Goal: Task Accomplishment & Management: Manage account settings

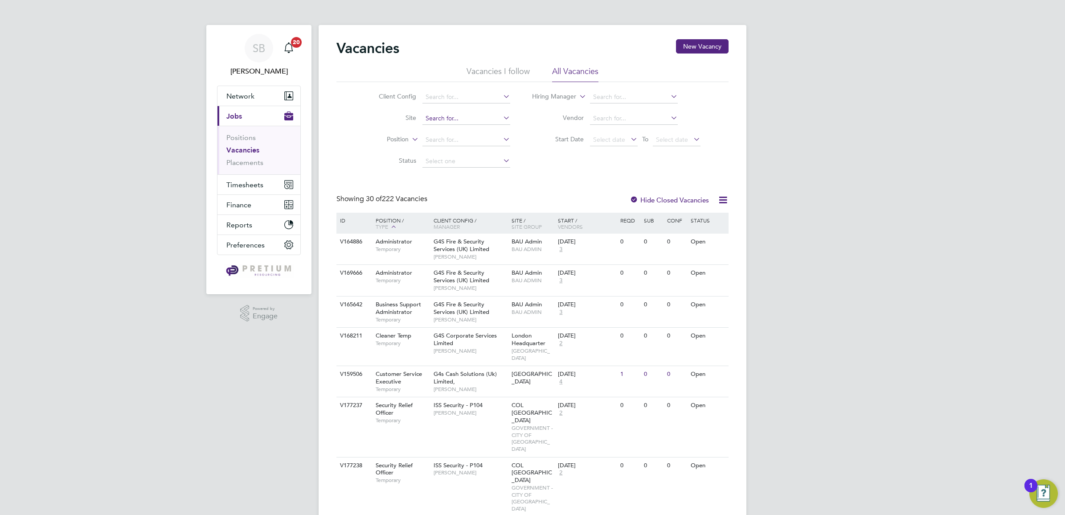
click at [428, 122] on input at bounding box center [466, 118] width 88 height 12
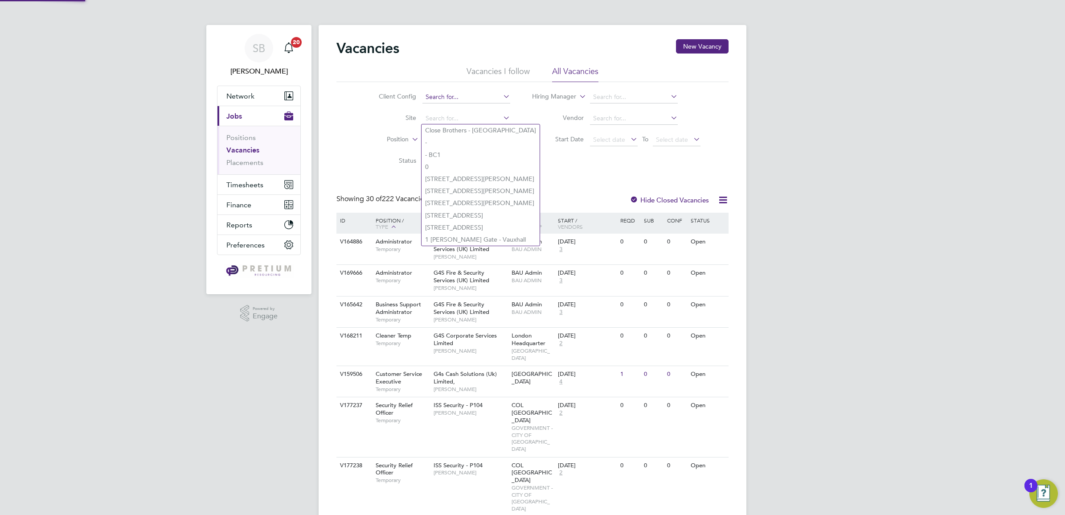
click at [434, 94] on input at bounding box center [466, 97] width 88 height 12
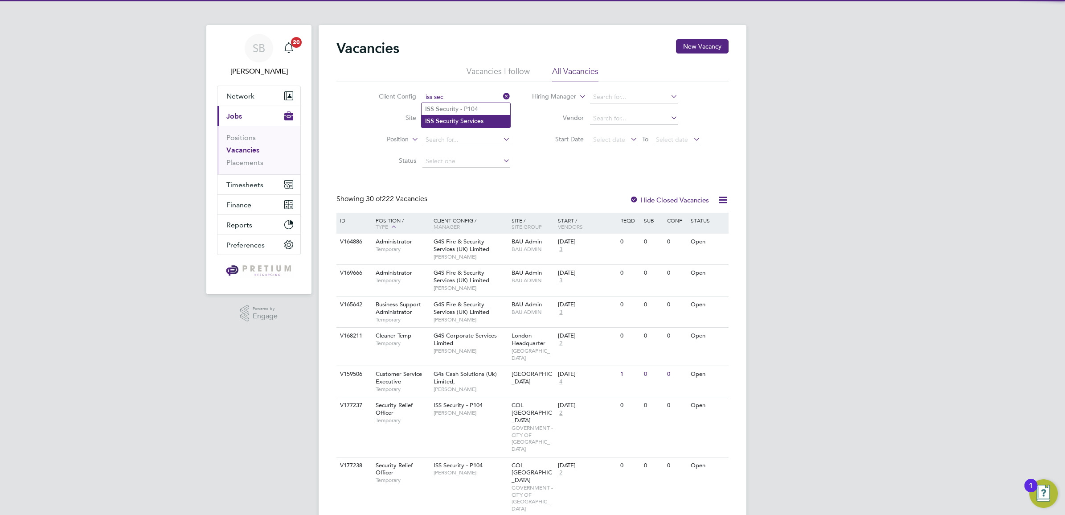
click at [458, 117] on li "ISS Sec urity Services" at bounding box center [466, 121] width 89 height 12
type input "ISS Security Services"
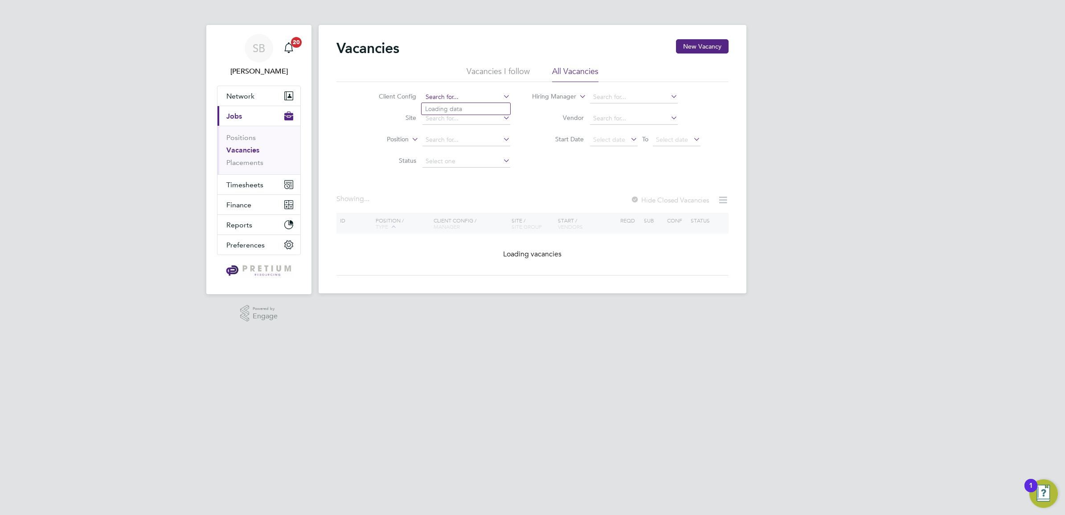
click at [463, 97] on input at bounding box center [466, 97] width 88 height 12
type input "s"
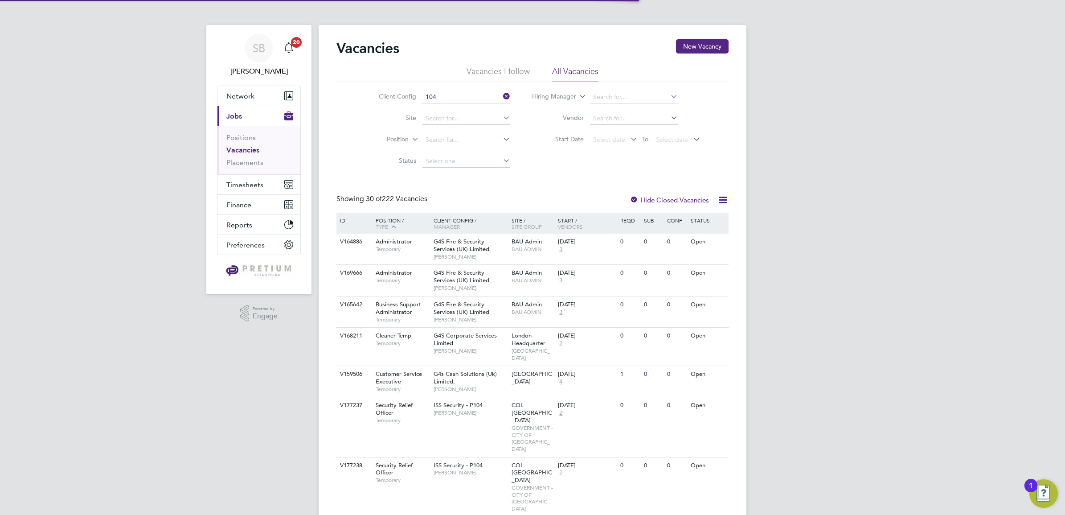
click at [464, 107] on li "ISS Security - P 104" at bounding box center [466, 109] width 89 height 12
type input "ISS Security - P104"
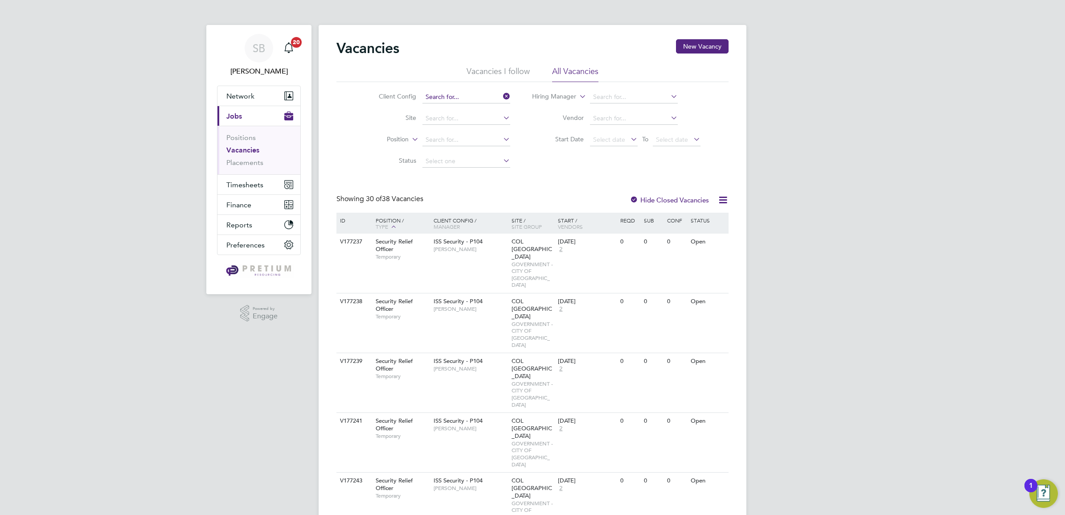
click at [494, 94] on input at bounding box center [466, 97] width 88 height 12
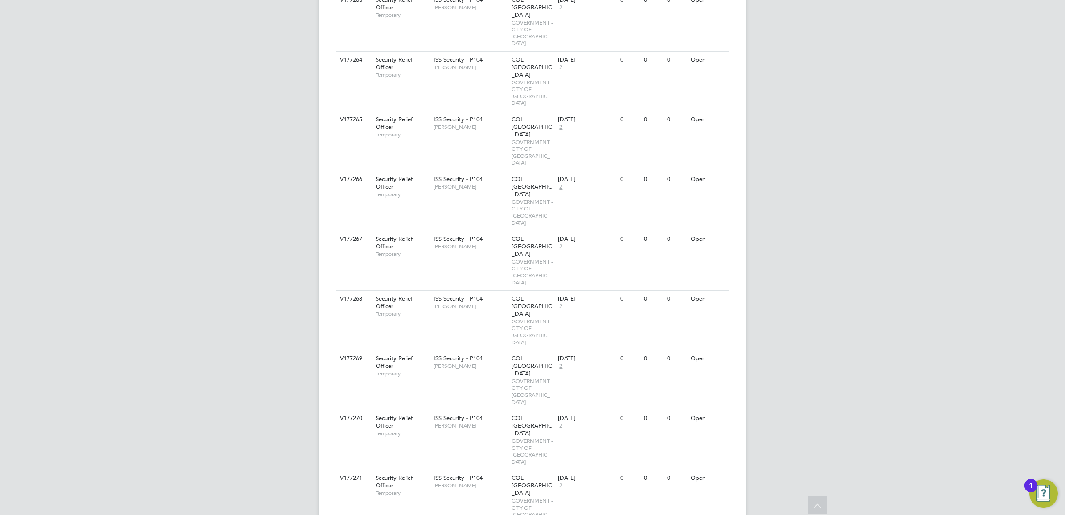
scroll to position [1027, 0]
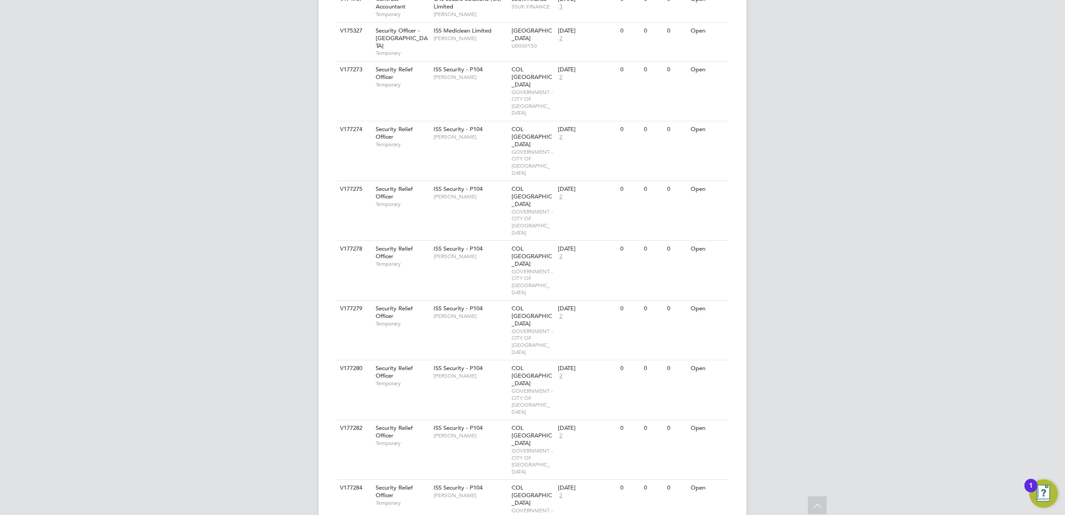
scroll to position [2231, 0]
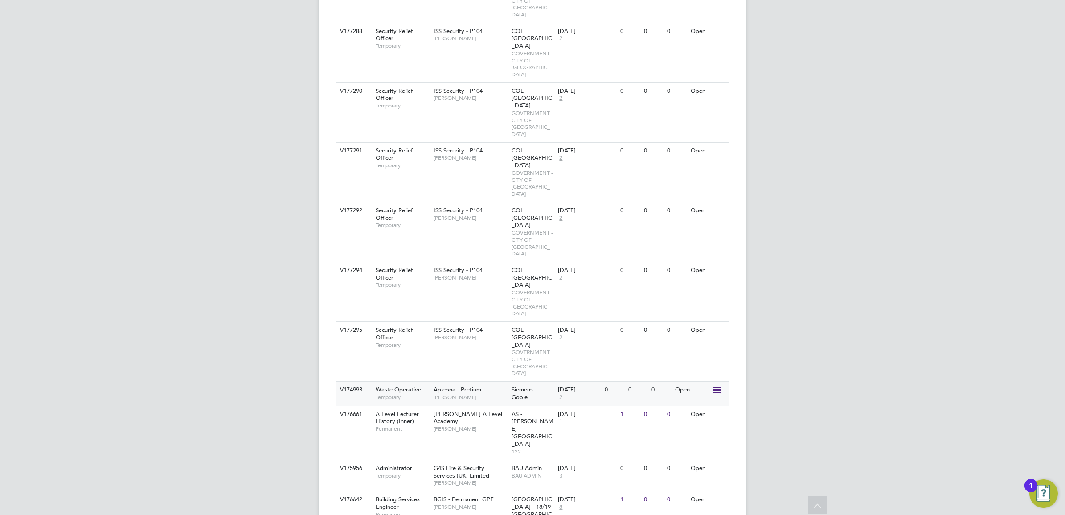
scroll to position [2955, 0]
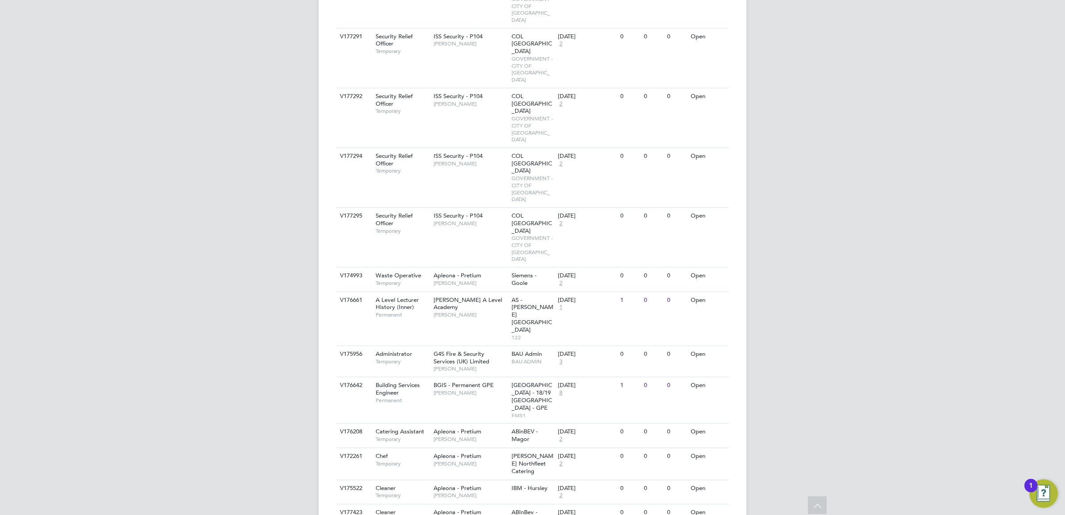
click at [814, 505] on icon at bounding box center [818, 506] width 16 height 20
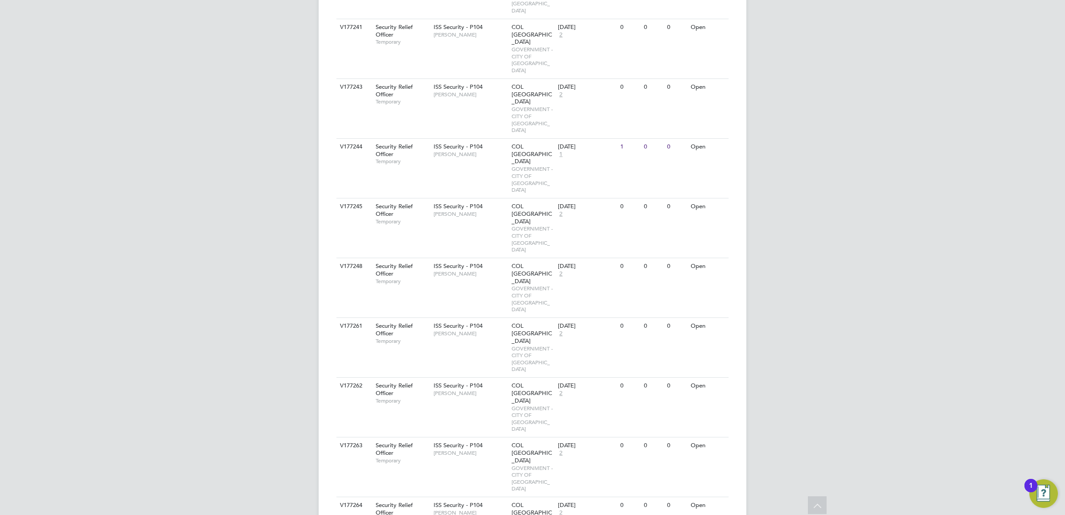
scroll to position [0, 0]
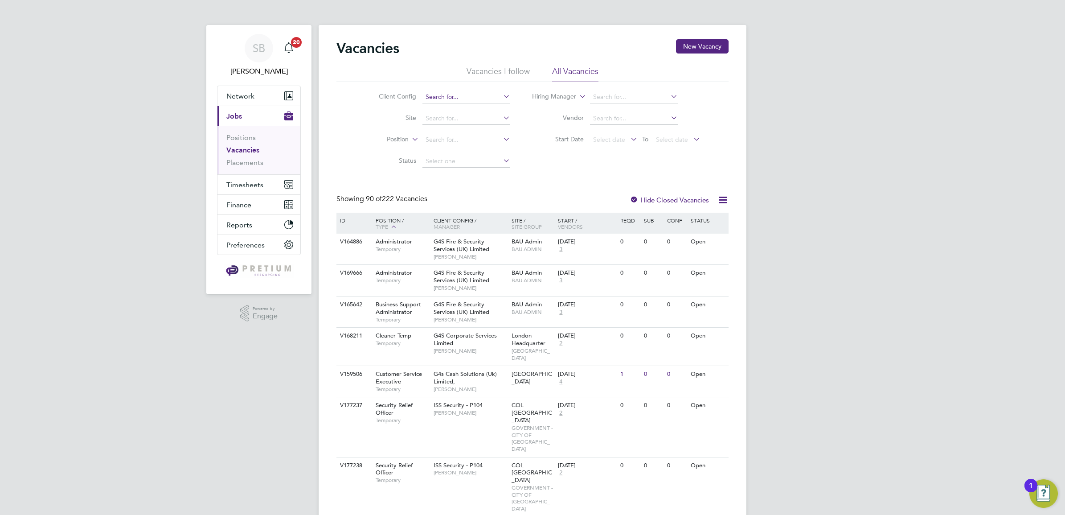
click at [434, 94] on input at bounding box center [466, 97] width 88 height 12
click at [469, 150] on li "BGIS - Temporary" at bounding box center [466, 145] width 89 height 12
type input "BGIS - Temporary"
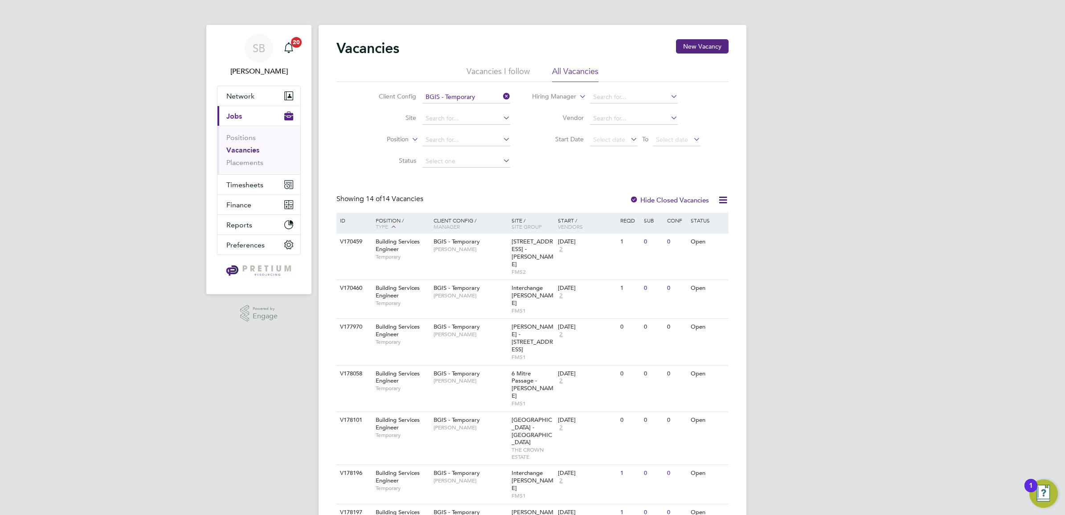
scroll to position [167, 0]
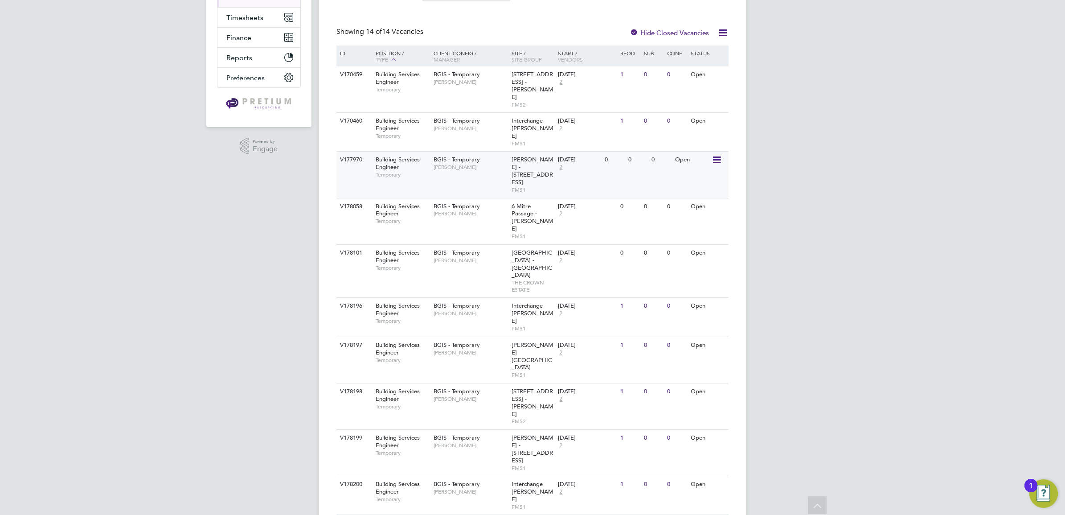
click at [502, 173] on div "V177970 Building Services Engineer Temporary BGIS - Temporary Glen Cook Workman…" at bounding box center [532, 174] width 392 height 46
click at [484, 210] on span "Glen Cook" at bounding box center [471, 213] width 74 height 7
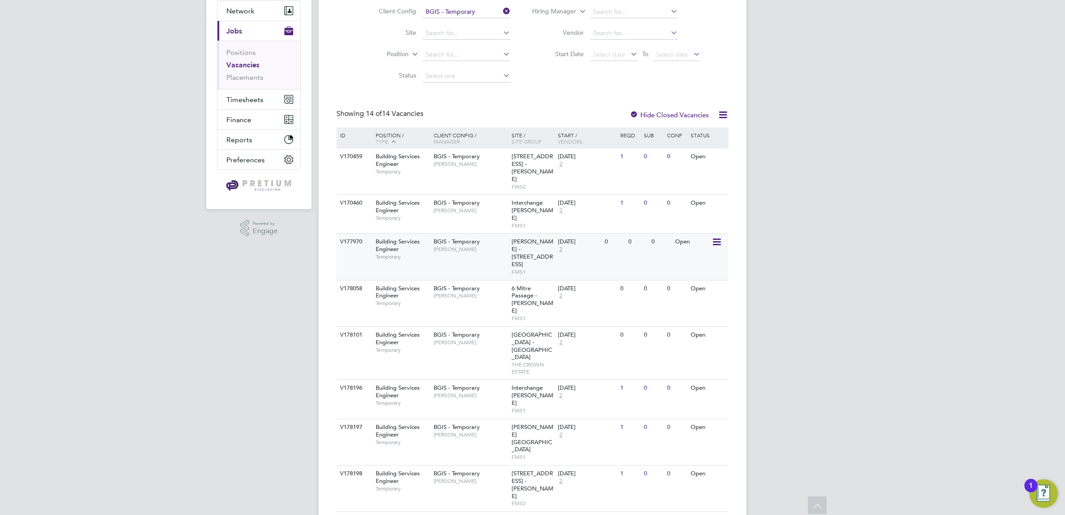
scroll to position [0, 0]
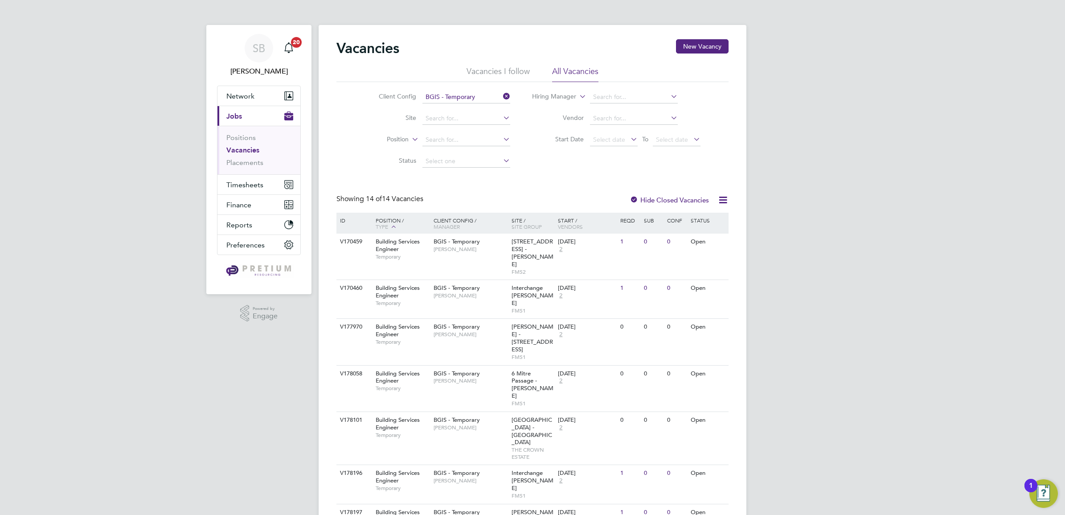
drag, startPoint x: 494, startPoint y: 64, endPoint x: 499, endPoint y: 70, distance: 7.9
click at [496, 67] on div "Vacancies New Vacancy Vacancies I follow All Vacancies Client Config BGIS - Tem…" at bounding box center [532, 463] width 392 height 849
drag, startPoint x: 499, startPoint y: 70, endPoint x: 504, endPoint y: 74, distance: 6.7
click at [504, 74] on li "Vacancies I follow" at bounding box center [498, 74] width 63 height 16
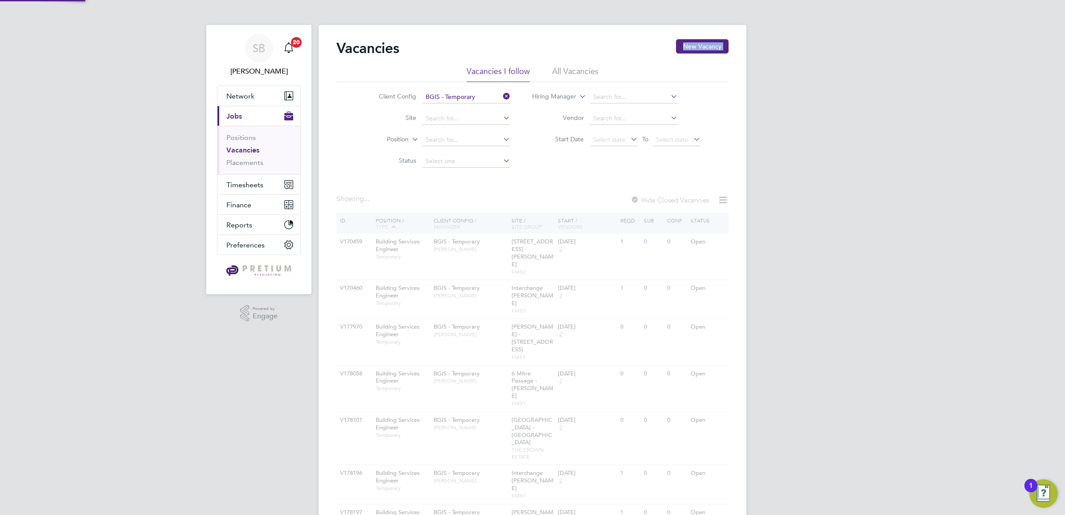
click at [570, 70] on li "All Vacancies" at bounding box center [575, 74] width 46 height 16
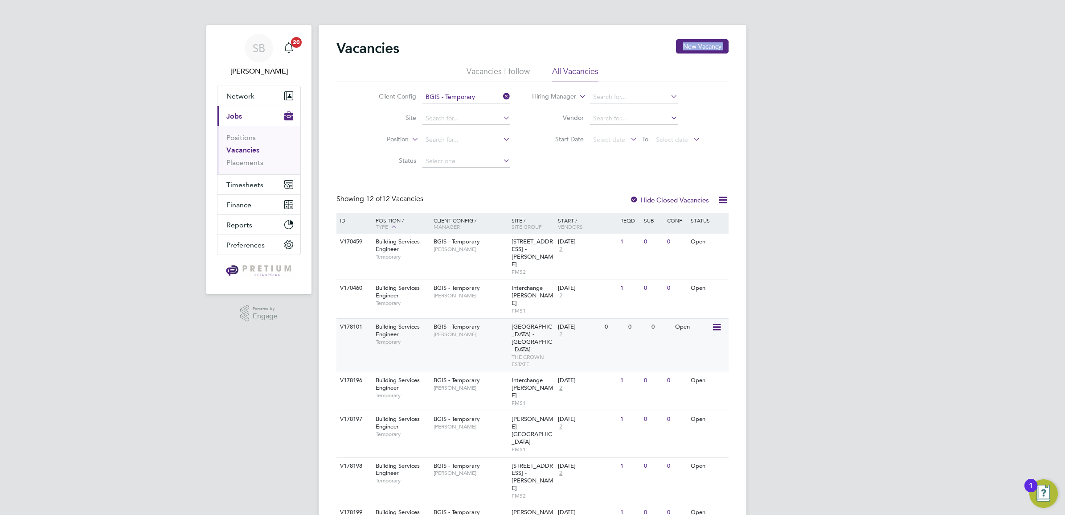
click at [489, 322] on div "BGIS - Temporary Alastair Rutherford" at bounding box center [470, 330] width 78 height 23
click at [462, 248] on span "Glen Cook" at bounding box center [471, 249] width 74 height 7
click at [565, 228] on span "Vendors" at bounding box center [570, 226] width 25 height 7
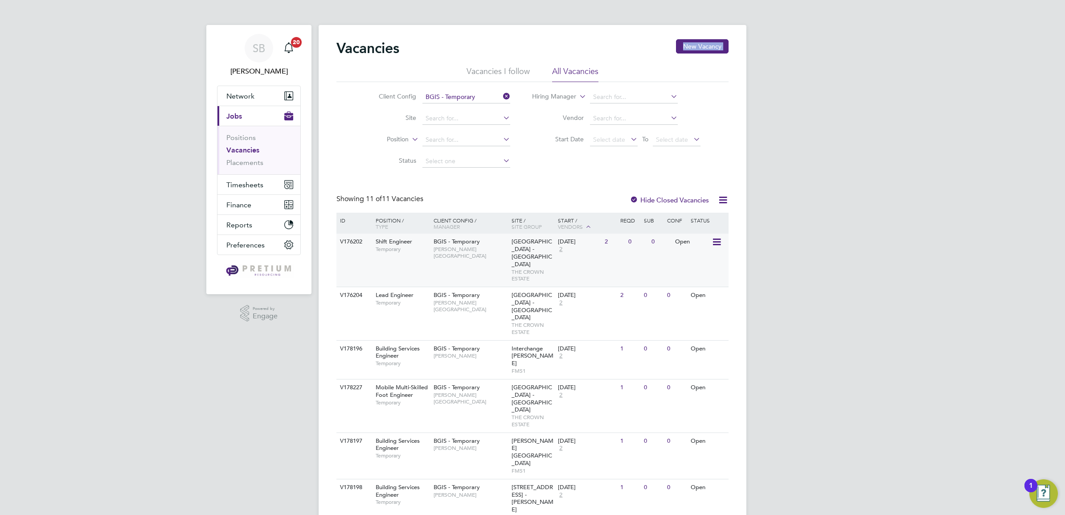
click at [488, 259] on div "V176202 Shift Engineer Temporary BGIS - Temporary Adam Lyle-Stirling Regent Str…" at bounding box center [532, 259] width 392 height 53
click at [469, 299] on span "Adam Lyle-Stirling" at bounding box center [471, 306] width 74 height 14
drag, startPoint x: 495, startPoint y: 74, endPoint x: 517, endPoint y: 77, distance: 21.6
click at [496, 74] on li "Vacancies I follow" at bounding box center [498, 74] width 63 height 16
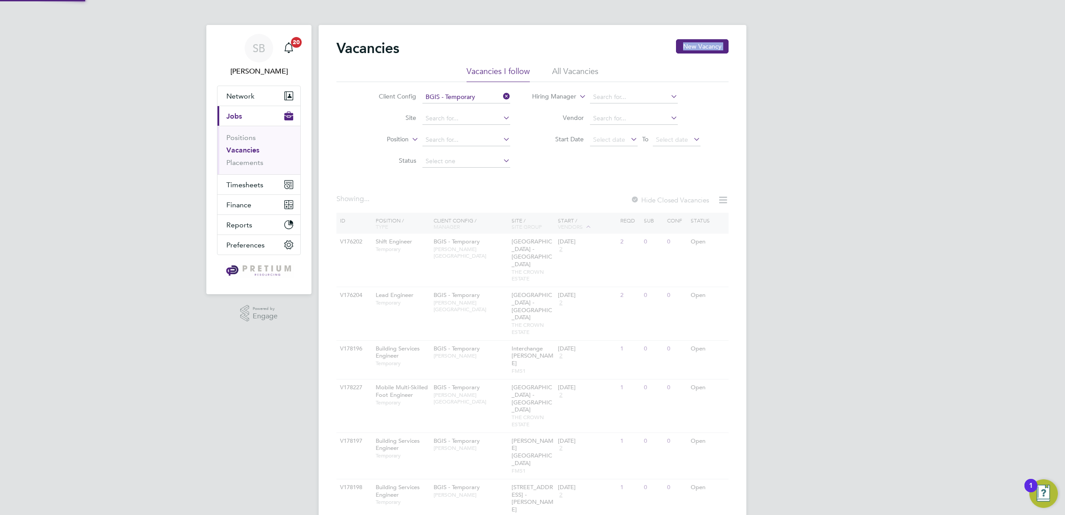
click at [586, 74] on li "All Vacancies" at bounding box center [575, 74] width 46 height 16
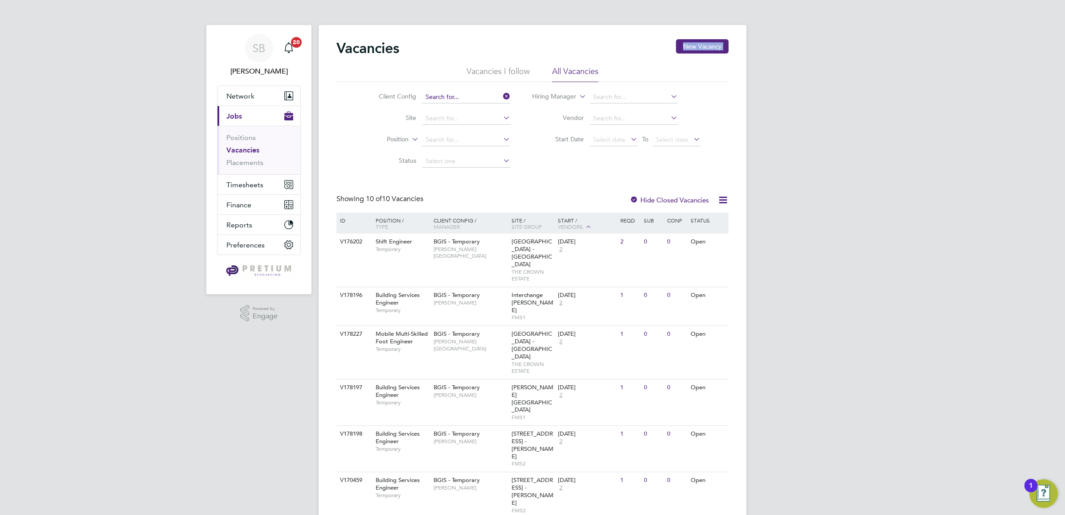
click at [485, 98] on input at bounding box center [466, 97] width 88 height 12
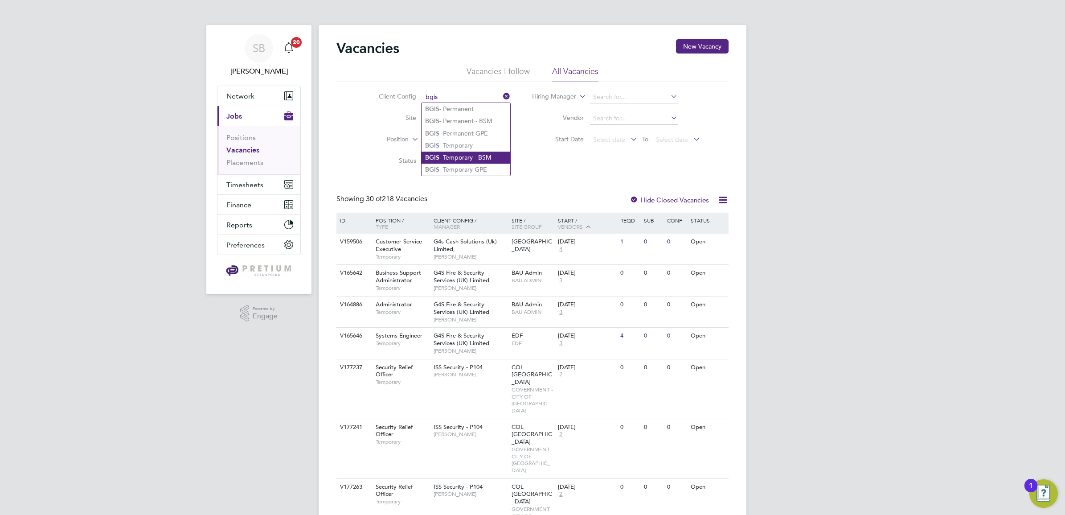
click at [469, 158] on li "BGIS - Temporary - BSM" at bounding box center [466, 157] width 89 height 12
type input "BGIS - Temporary - BSM"
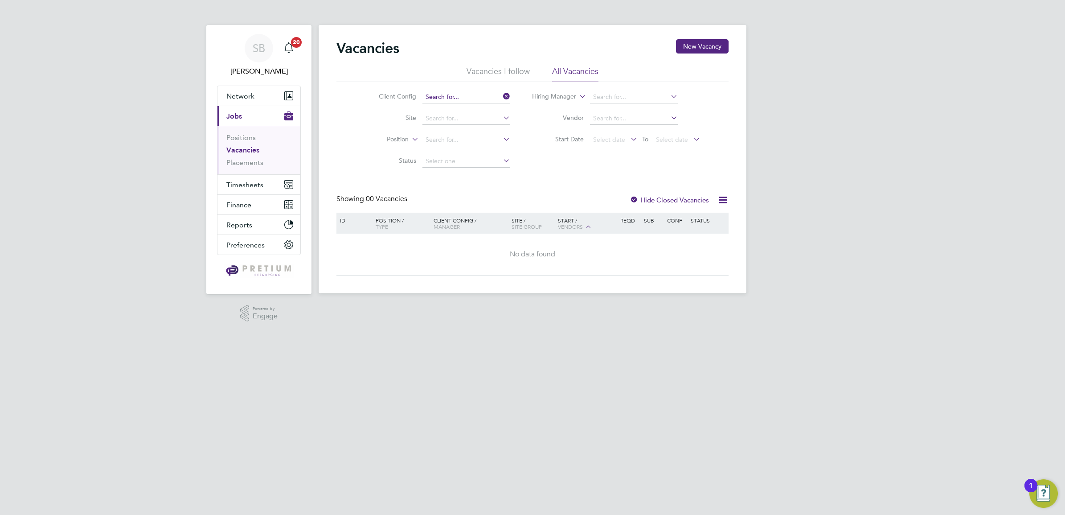
click at [468, 94] on input at bounding box center [466, 97] width 88 height 12
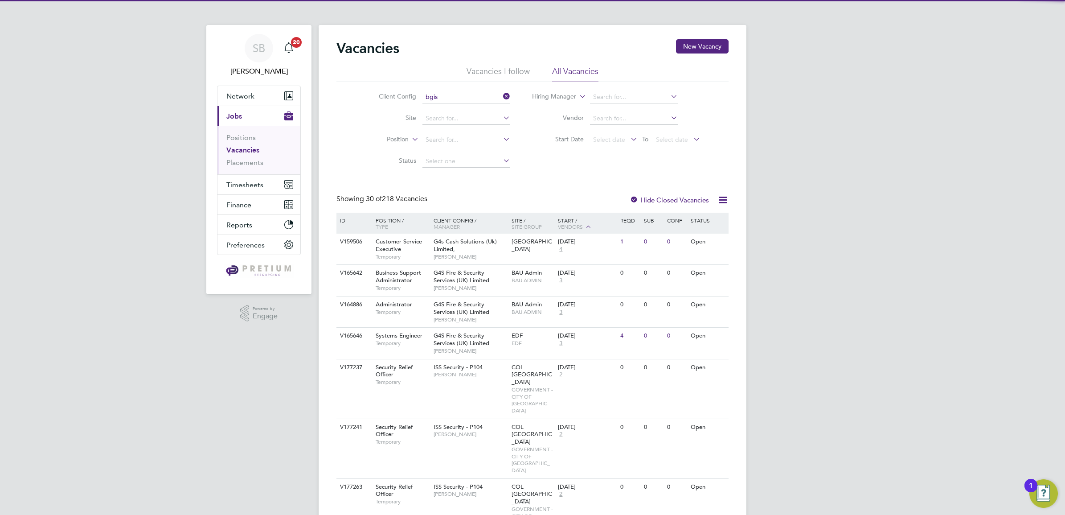
click at [454, 168] on li "BGIS - Temporary GPE" at bounding box center [466, 170] width 89 height 12
type input "BGIS - Temporary GPE"
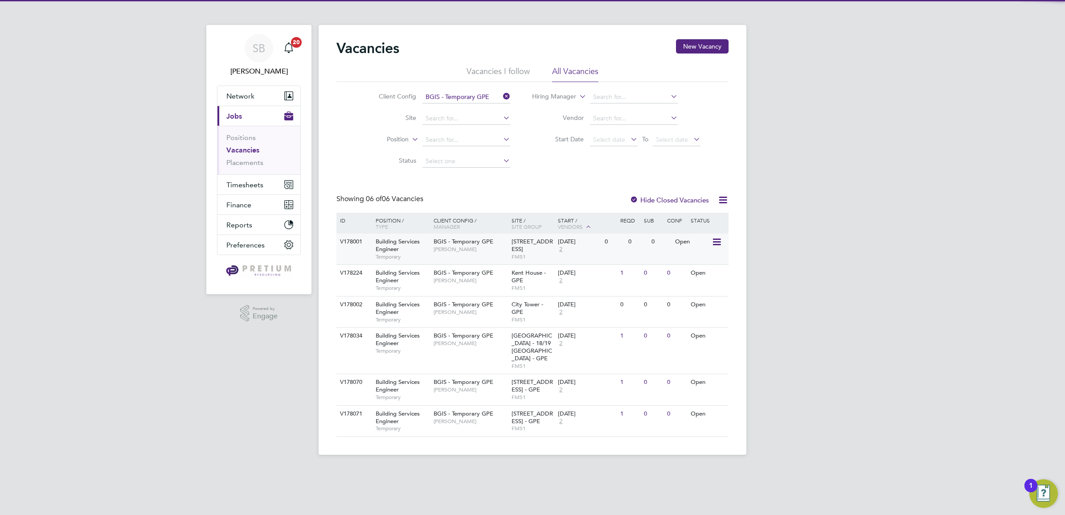
click at [512, 251] on span "52/54/56 Jermyn Street" at bounding box center [532, 244] width 41 height 15
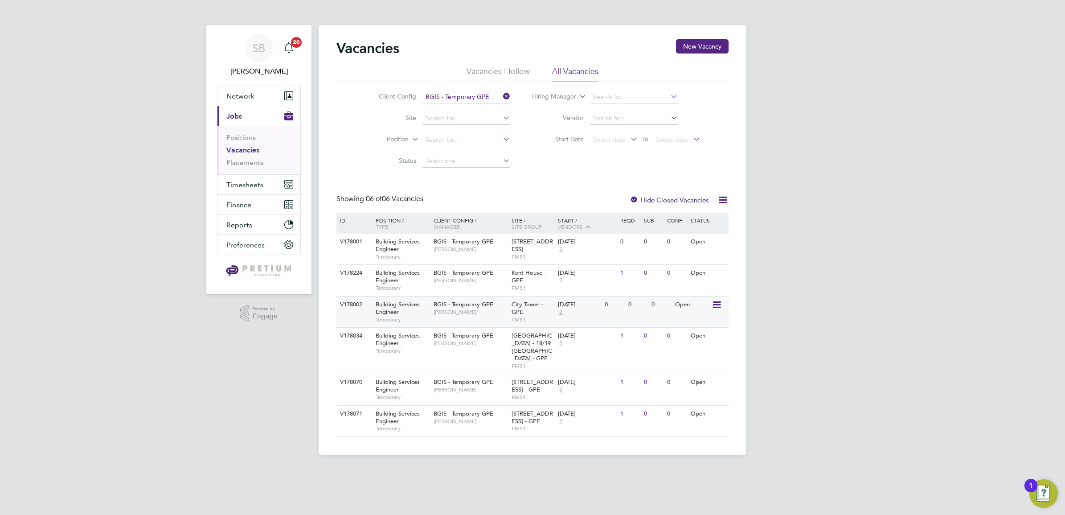
click at [506, 311] on span "John Hadland" at bounding box center [471, 311] width 74 height 7
click at [503, 289] on div "V178224 Building Services Engineer Temporary BGIS - Temporary GPE Jasmin Padmor…" at bounding box center [532, 279] width 392 height 31
click at [481, 349] on div "BGIS - Temporary GPE Michael Green" at bounding box center [470, 338] width 78 height 23
click at [268, 50] on div "SB" at bounding box center [259, 48] width 29 height 29
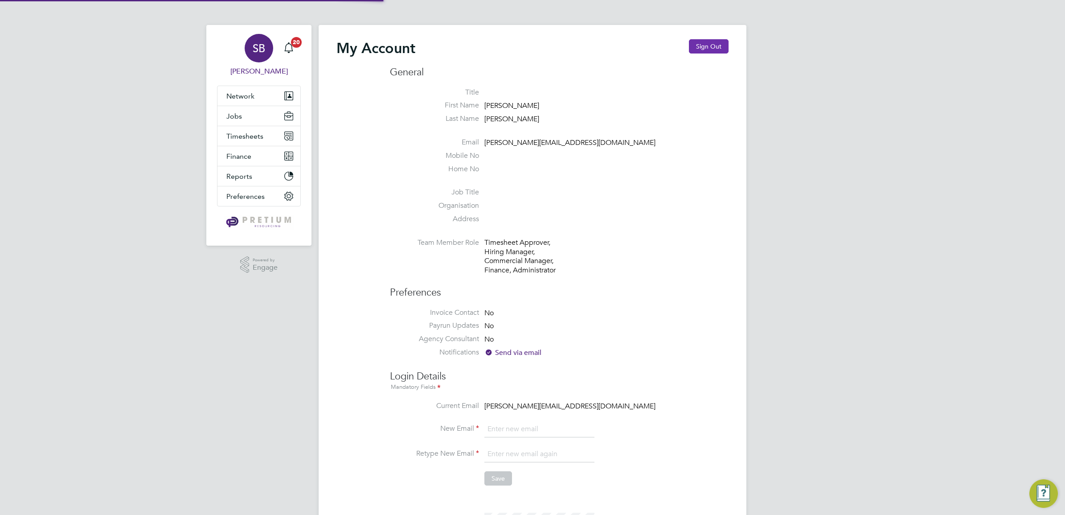
click at [717, 48] on button "Sign Out" at bounding box center [709, 46] width 40 height 14
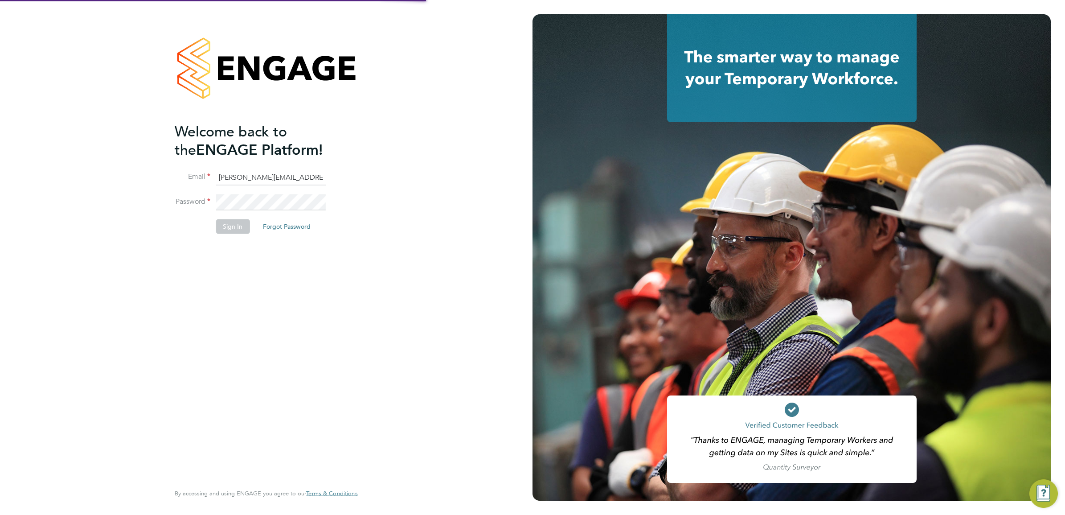
click at [244, 172] on input "sasha.baird@pretiumresourcing.co.uk" at bounding box center [271, 177] width 110 height 16
drag, startPoint x: 254, startPoint y: 180, endPoint x: 87, endPoint y: 167, distance: 167.6
click at [100, 168] on div "Welcome back to the ENGAGE Platform! Email sasha.baird@pretiumresourcing.co.uk …" at bounding box center [266, 257] width 532 height 515
type input "bgis@pretiumresourcing.co.uk"
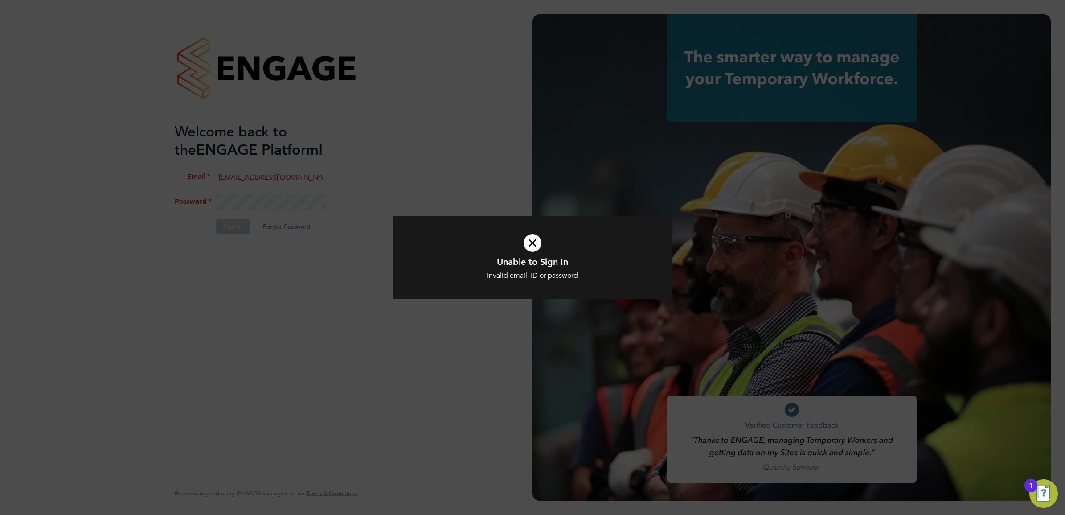
click at [168, 181] on div "Unable to Sign In Invalid email, ID or password Cancel Okay" at bounding box center [532, 257] width 1065 height 515
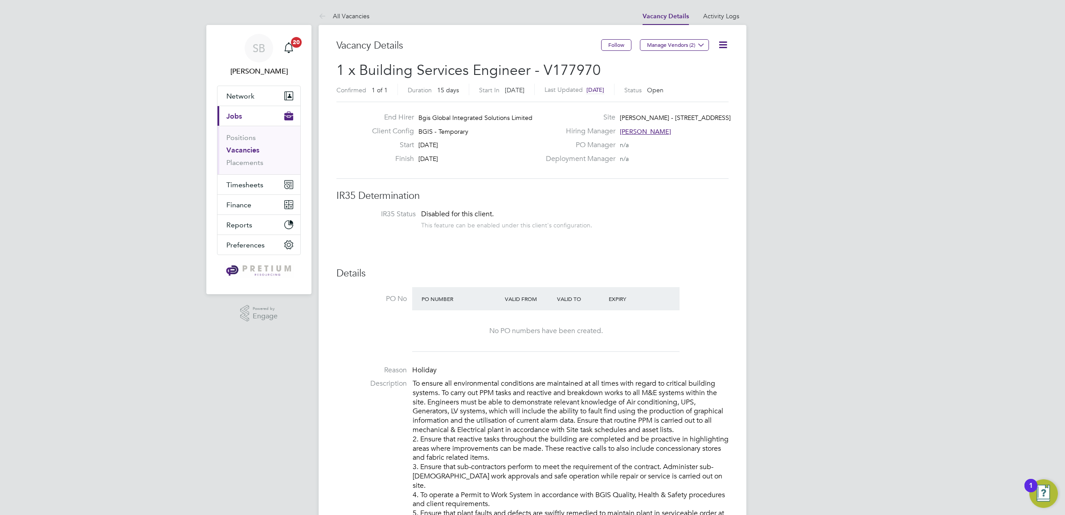
click at [728, 48] on icon at bounding box center [722, 44] width 11 height 11
drag, startPoint x: 692, startPoint y: 79, endPoint x: 576, endPoint y: 128, distance: 126.0
click at [691, 79] on li "Update Status" at bounding box center [701, 78] width 52 height 12
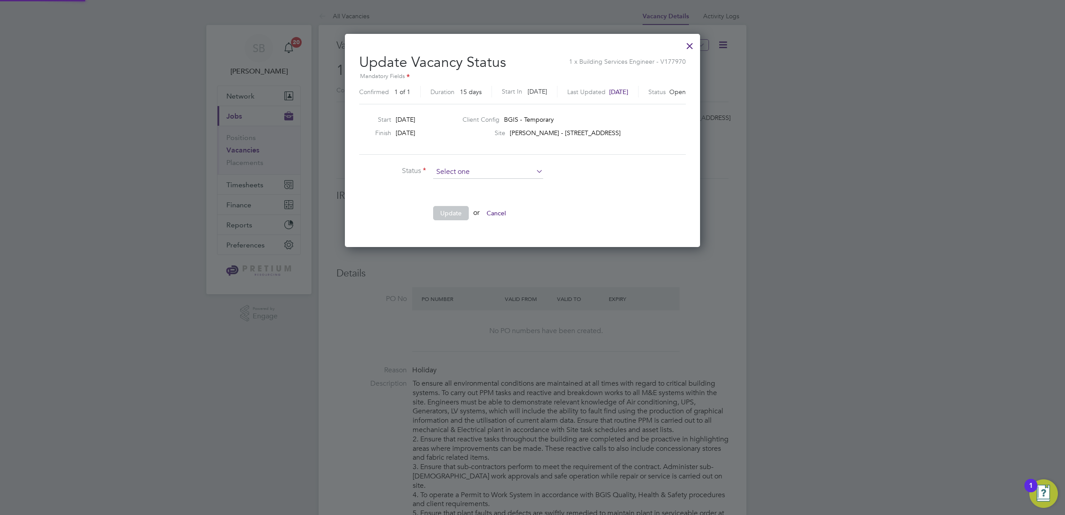
scroll to position [213, 375]
click at [466, 178] on ul "Completed Closed Cancelled" at bounding box center [488, 196] width 112 height 36
click at [461, 180] on li "Status" at bounding box center [492, 176] width 267 height 22
drag, startPoint x: 461, startPoint y: 168, endPoint x: 461, endPoint y: 175, distance: 6.7
click at [461, 168] on input at bounding box center [488, 171] width 110 height 13
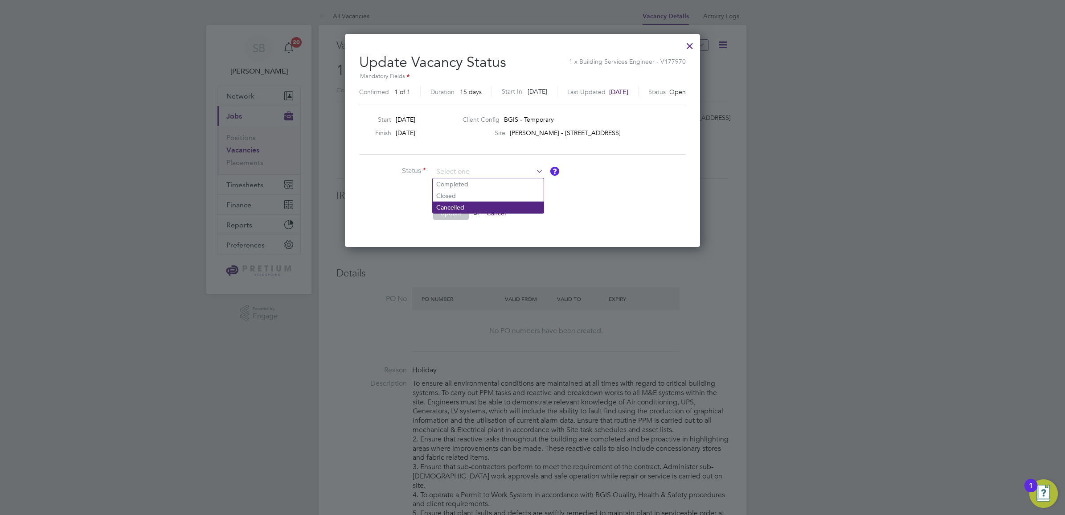
drag, startPoint x: 455, startPoint y: 183, endPoint x: 460, endPoint y: 212, distance: 28.9
click at [455, 184] on li "Completed" at bounding box center [488, 184] width 111 height 12
type input "Completed"
click at [459, 217] on button "Update" at bounding box center [451, 213] width 36 height 14
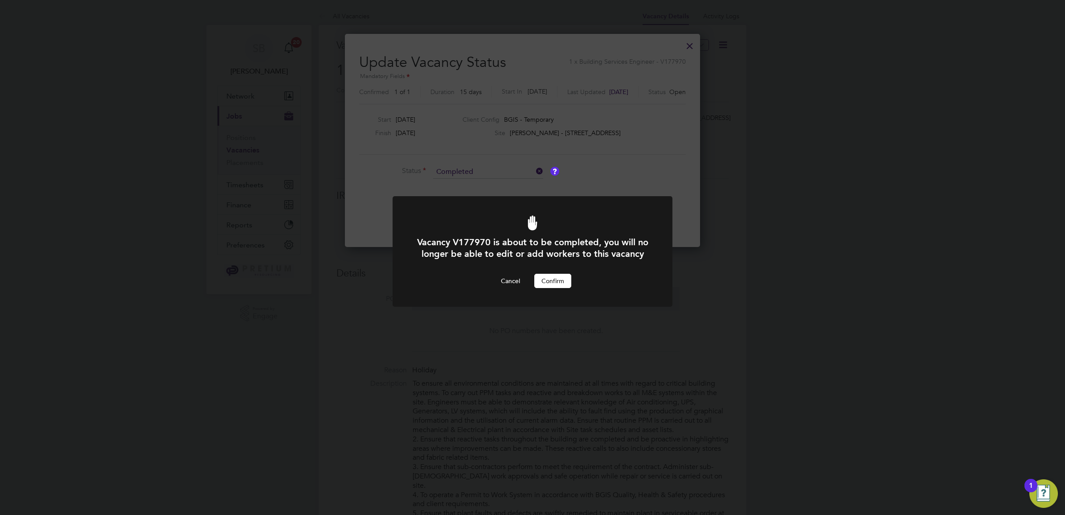
drag, startPoint x: 560, startPoint y: 293, endPoint x: 569, endPoint y: 143, distance: 150.9
click at [560, 284] on div "Vacancy V177970 is about to be completed, you will no longer be able to edit or…" at bounding box center [533, 262] width 232 height 52
click at [550, 288] on button "Confirm" at bounding box center [552, 281] width 37 height 14
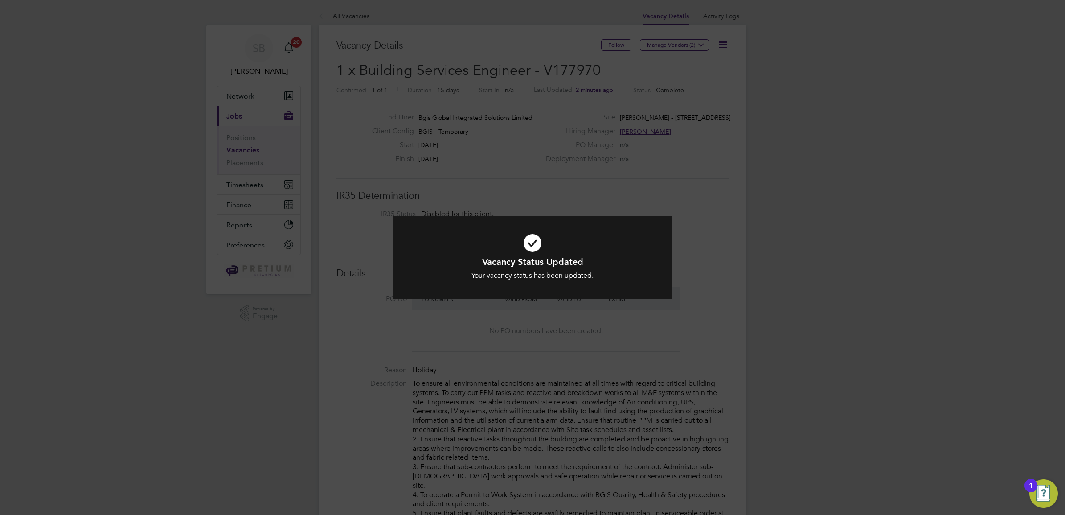
scroll to position [26, 78]
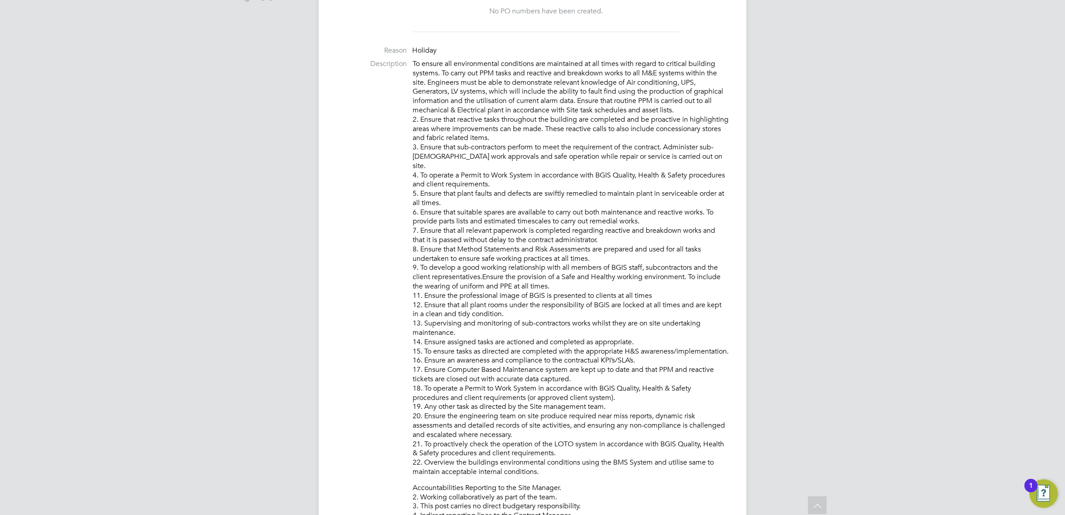
scroll to position [41, 0]
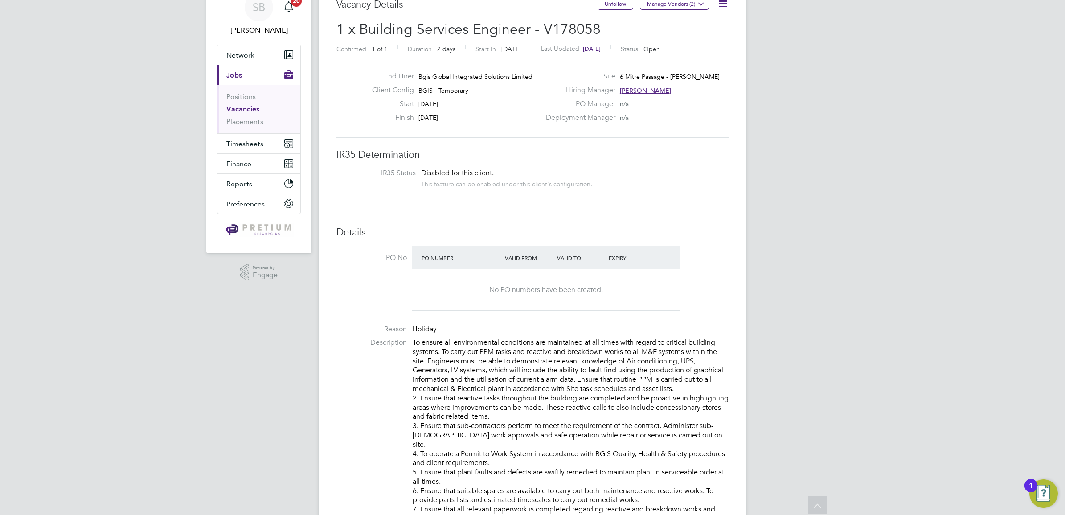
click at [720, 12] on div "Unfollow Manage Vendors (2)" at bounding box center [663, 8] width 131 height 20
click at [721, 9] on icon at bounding box center [722, 3] width 11 height 11
drag, startPoint x: 702, startPoint y: 36, endPoint x: 662, endPoint y: 59, distance: 46.5
click at [701, 36] on li "Update Status" at bounding box center [701, 37] width 52 height 12
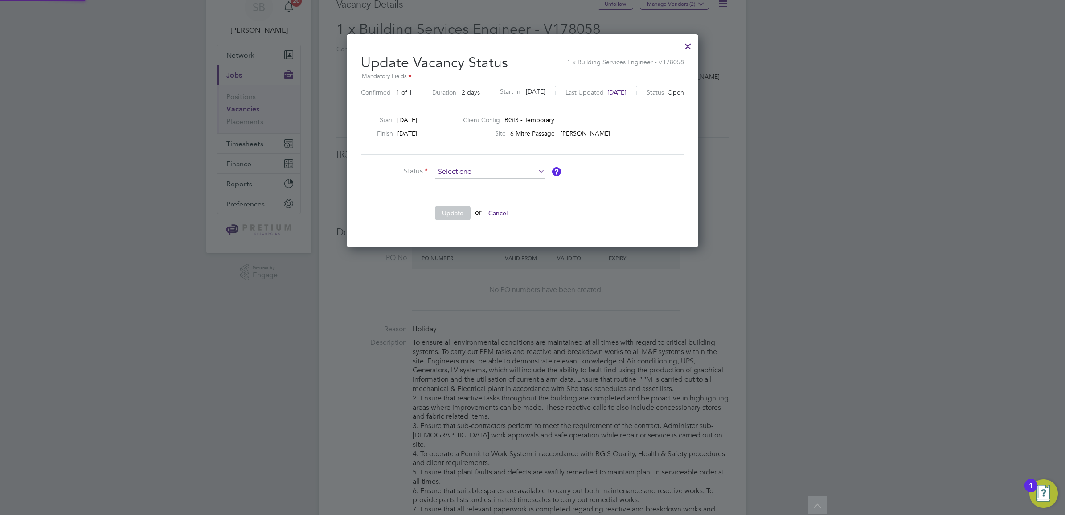
scroll to position [213, 371]
click at [448, 180] on li "Completed" at bounding box center [489, 184] width 111 height 12
type input "Completed"
click at [456, 209] on button "Update" at bounding box center [453, 213] width 36 height 14
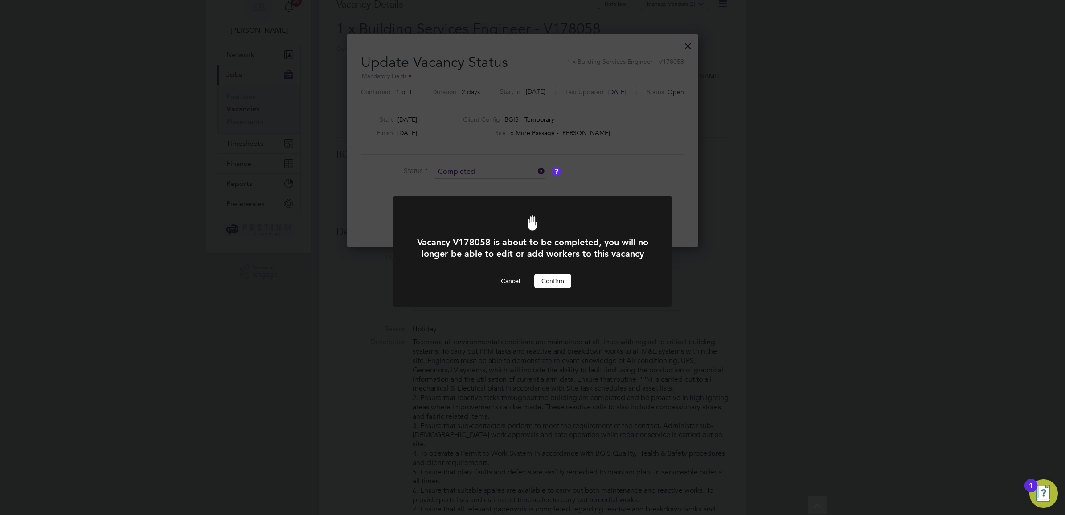
scroll to position [0, 0]
click at [560, 288] on button "Confirm" at bounding box center [552, 281] width 37 height 14
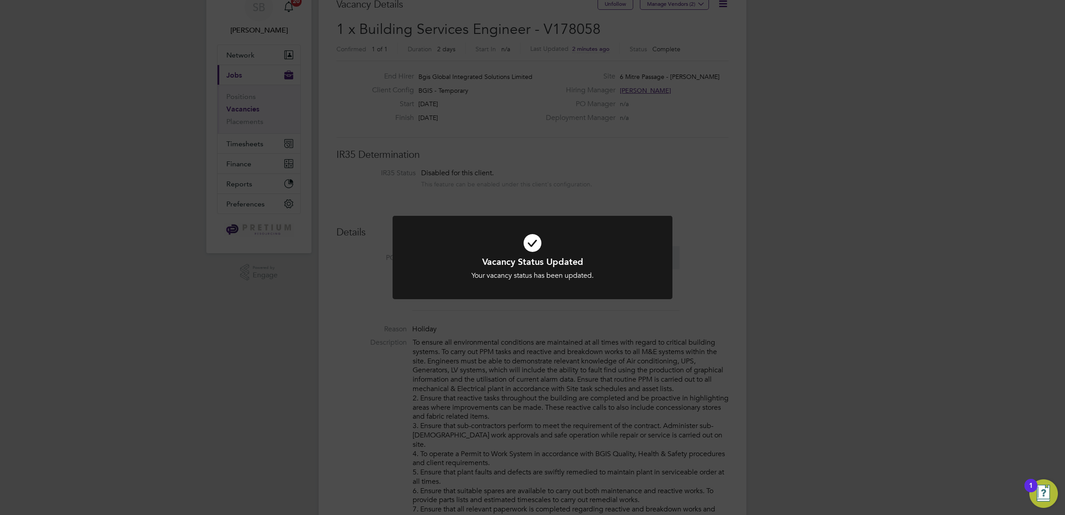
scroll to position [26, 78]
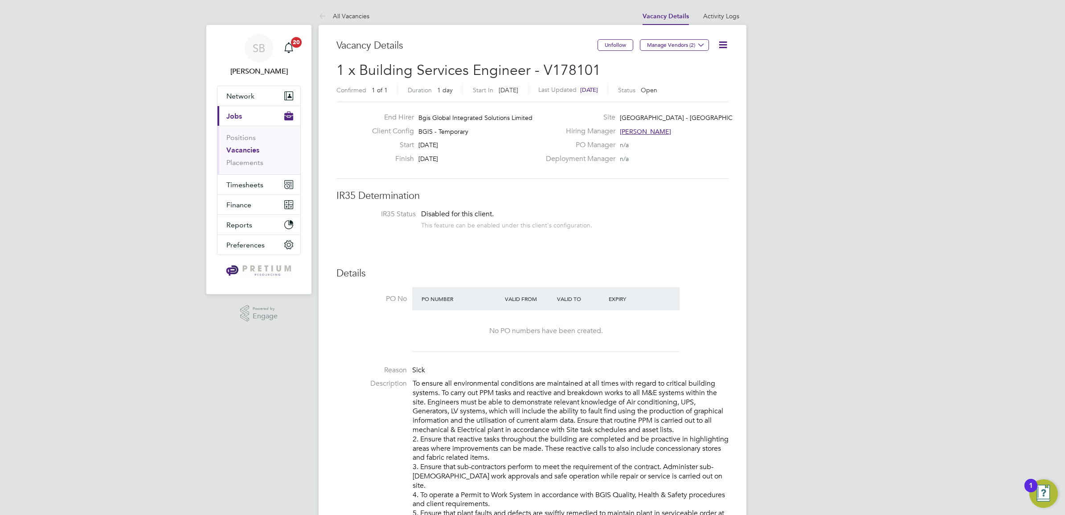
click at [720, 43] on icon at bounding box center [722, 44] width 11 height 11
click at [699, 77] on li "Update Status" at bounding box center [701, 78] width 52 height 12
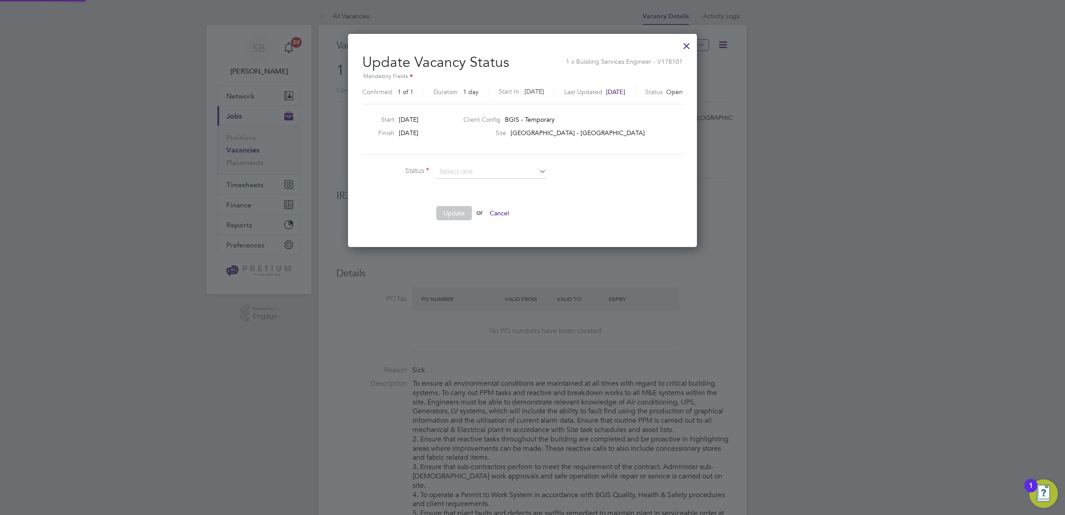
scroll to position [213, 368]
click at [471, 173] on input at bounding box center [491, 171] width 110 height 13
click at [466, 183] on li "Completed" at bounding box center [491, 184] width 111 height 12
type input "Completed"
click at [456, 206] on button "Update" at bounding box center [454, 213] width 36 height 14
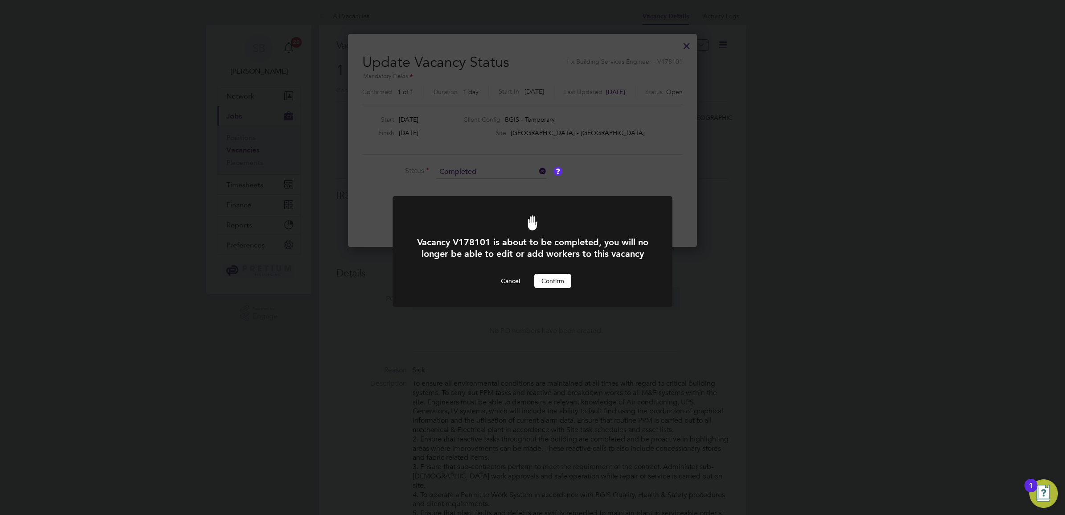
click at [559, 288] on button "Confirm" at bounding box center [552, 281] width 37 height 14
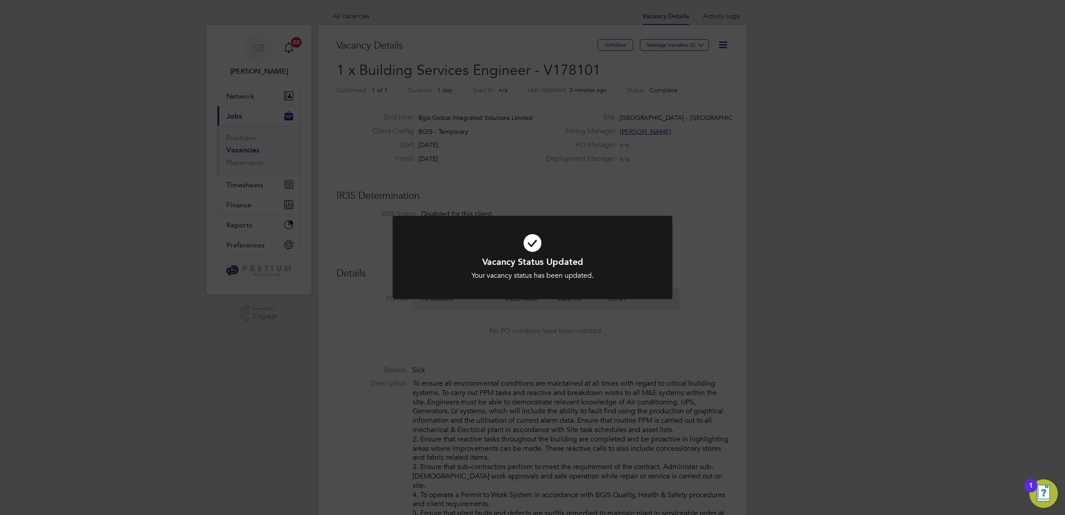
scroll to position [26, 78]
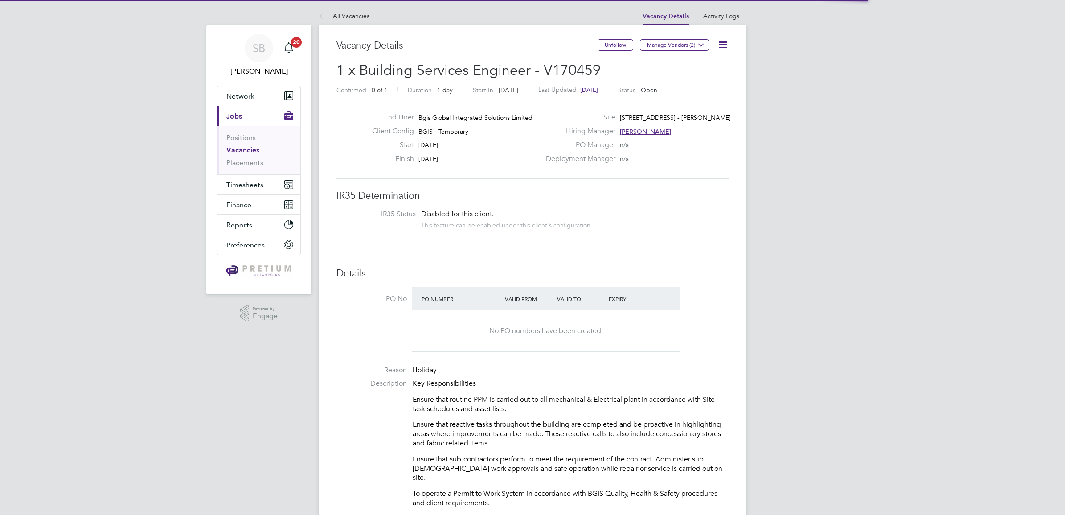
scroll to position [26, 78]
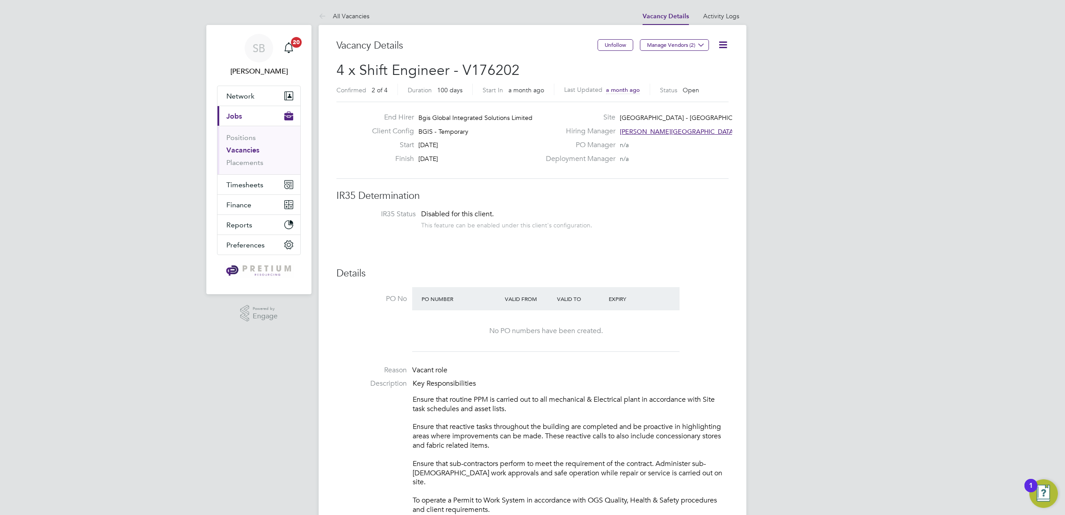
click at [720, 49] on icon at bounding box center [722, 44] width 11 height 11
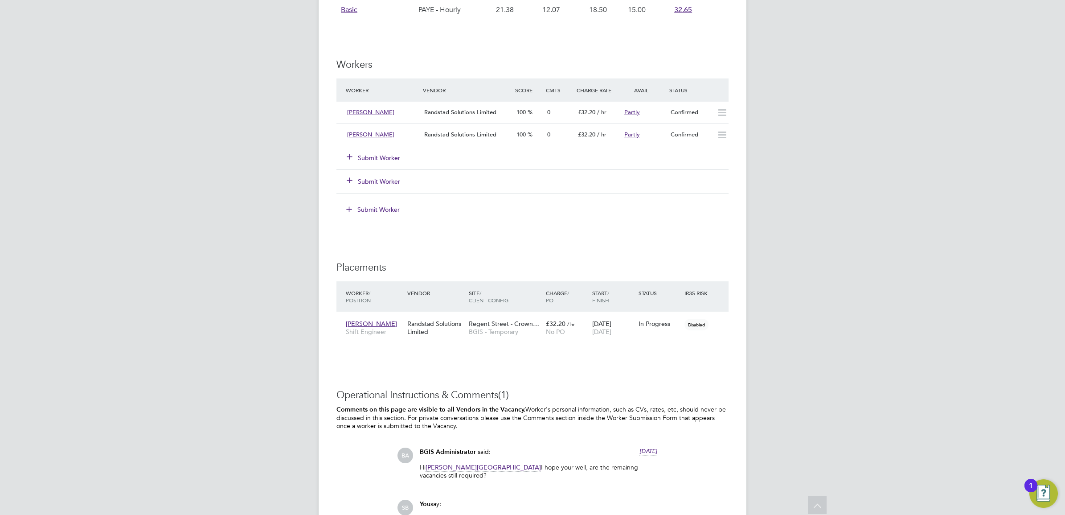
scroll to position [1319, 0]
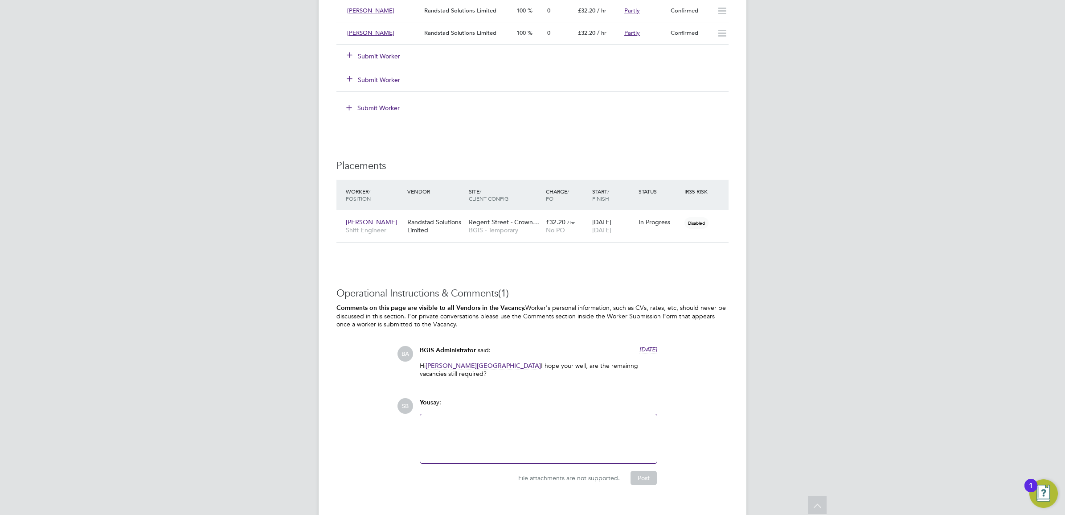
click at [498, 444] on div at bounding box center [538, 438] width 237 height 49
click at [482, 419] on div at bounding box center [539, 438] width 226 height 38
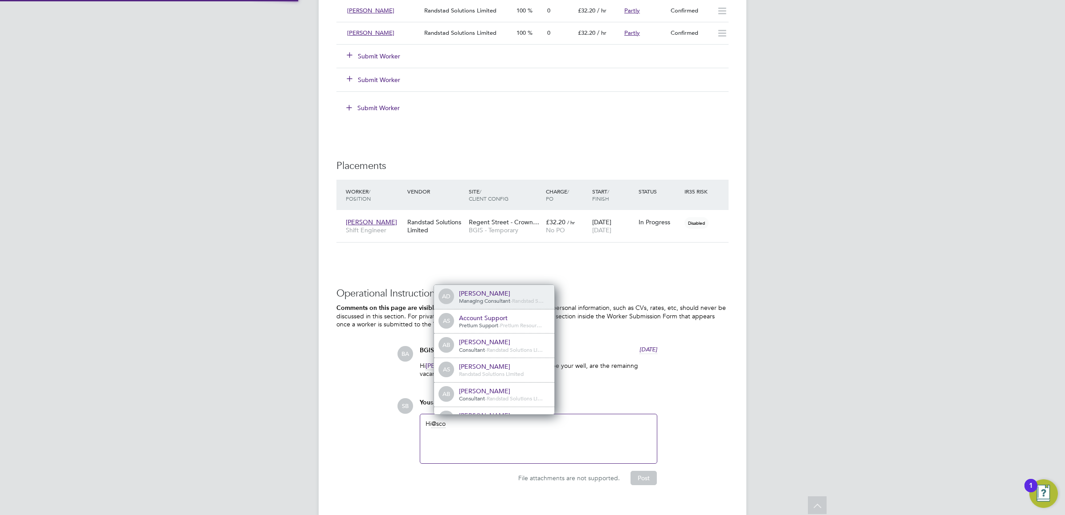
scroll to position [0, 0]
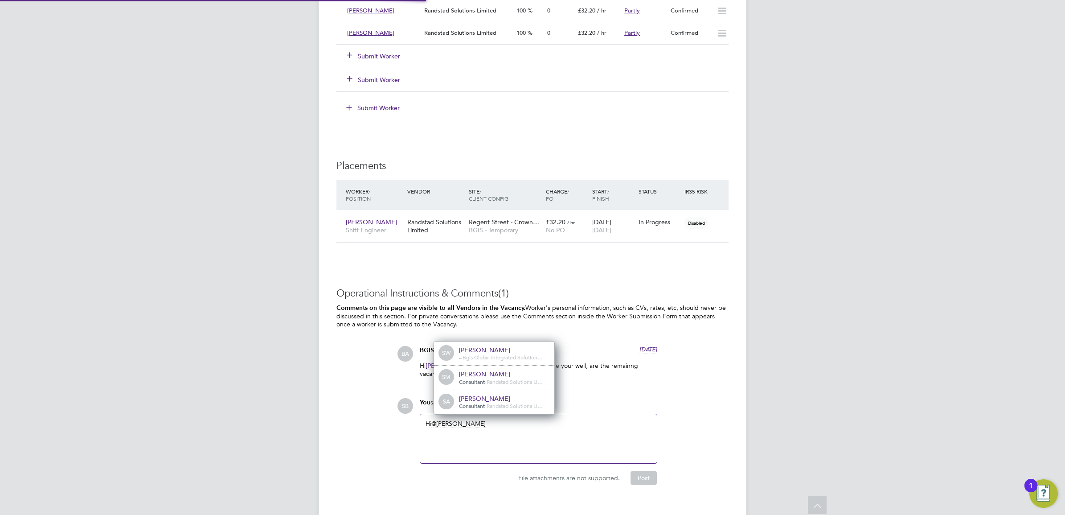
click at [502, 370] on div "Scott McGlynn" at bounding box center [503, 374] width 89 height 8
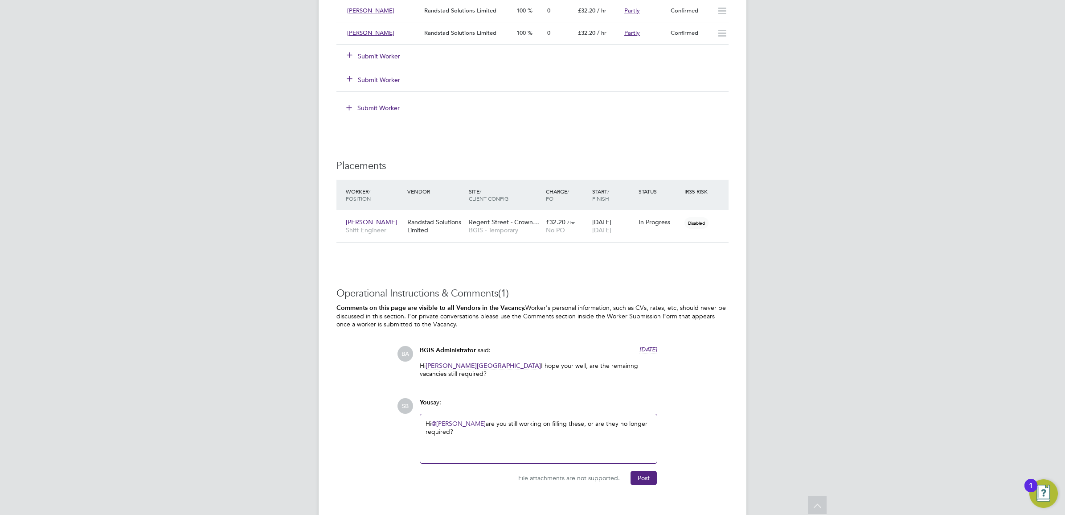
drag, startPoint x: 647, startPoint y: 460, endPoint x: 527, endPoint y: 330, distance: 176.9
click at [647, 471] on button "Post" at bounding box center [643, 478] width 26 height 14
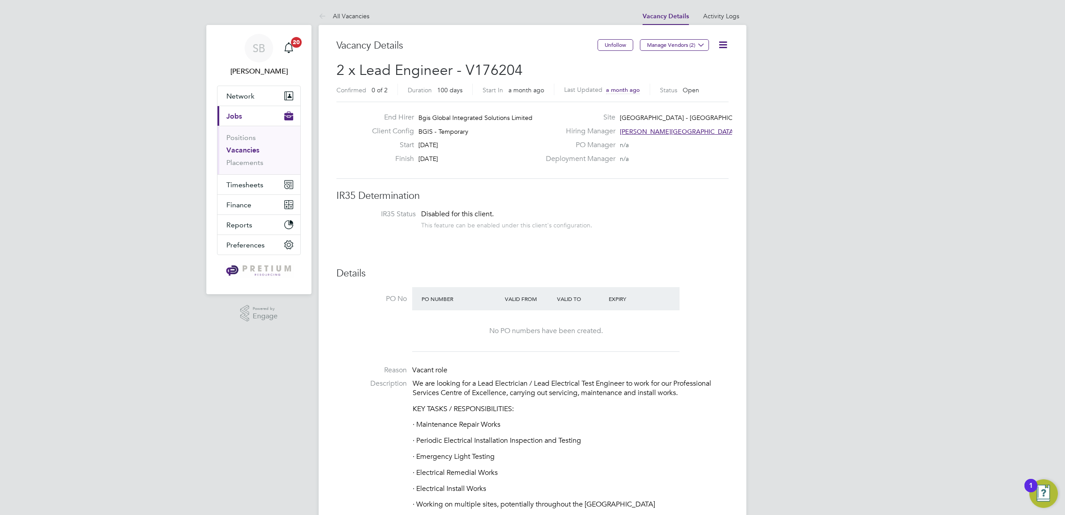
click at [725, 44] on icon at bounding box center [722, 44] width 11 height 11
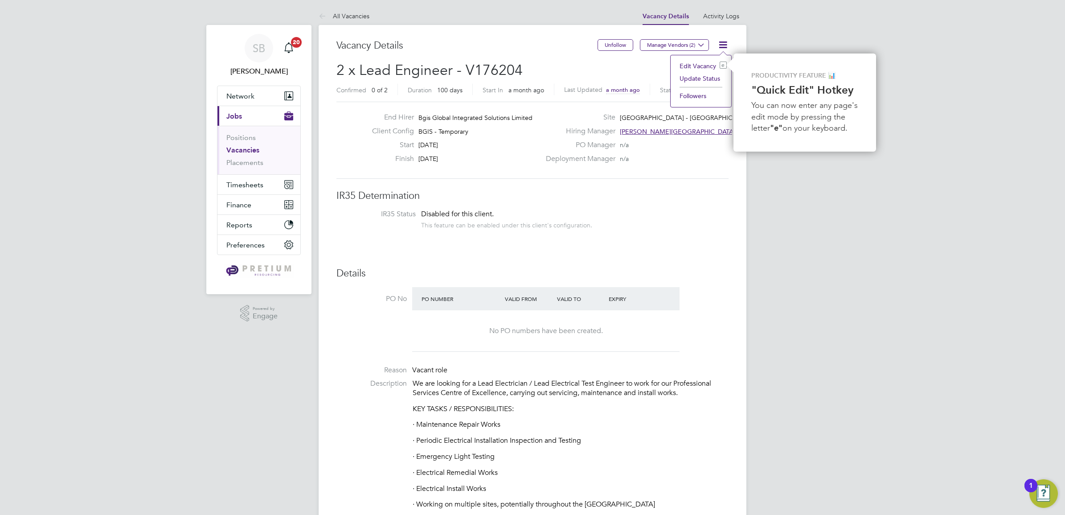
click at [697, 81] on li "Update Status" at bounding box center [701, 78] width 52 height 12
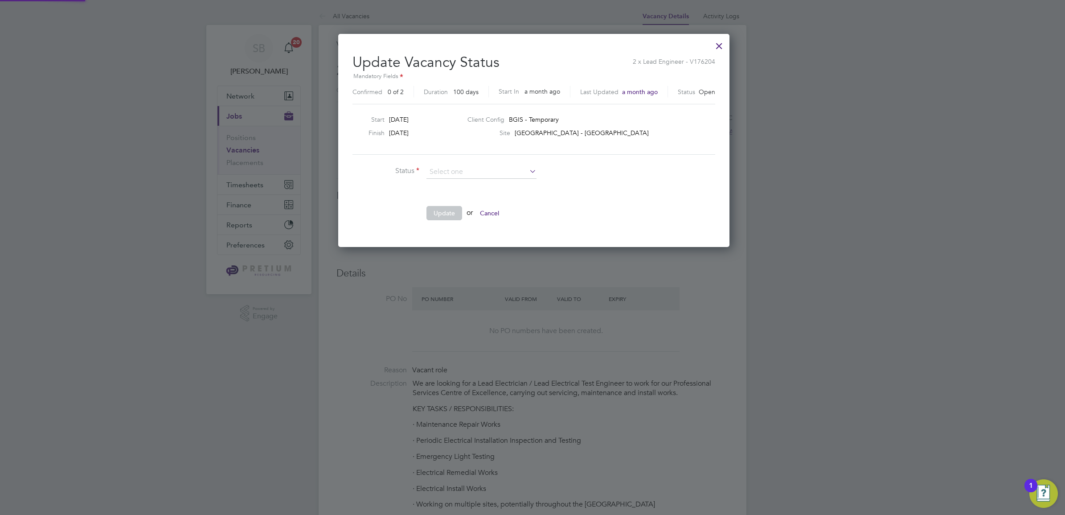
scroll to position [213, 389]
click at [453, 194] on li "Closed" at bounding box center [481, 196] width 111 height 12
type input "Closed"
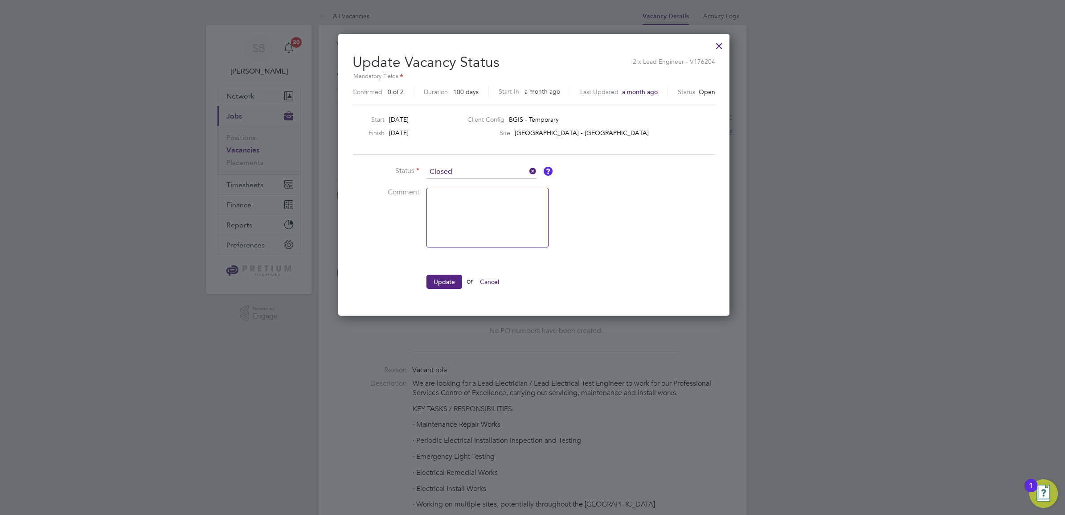
scroll to position [282, 389]
click at [459, 219] on textarea at bounding box center [487, 218] width 122 height 60
type textarea "Closed due to lack of activity"
click at [440, 283] on button "Update" at bounding box center [444, 281] width 36 height 14
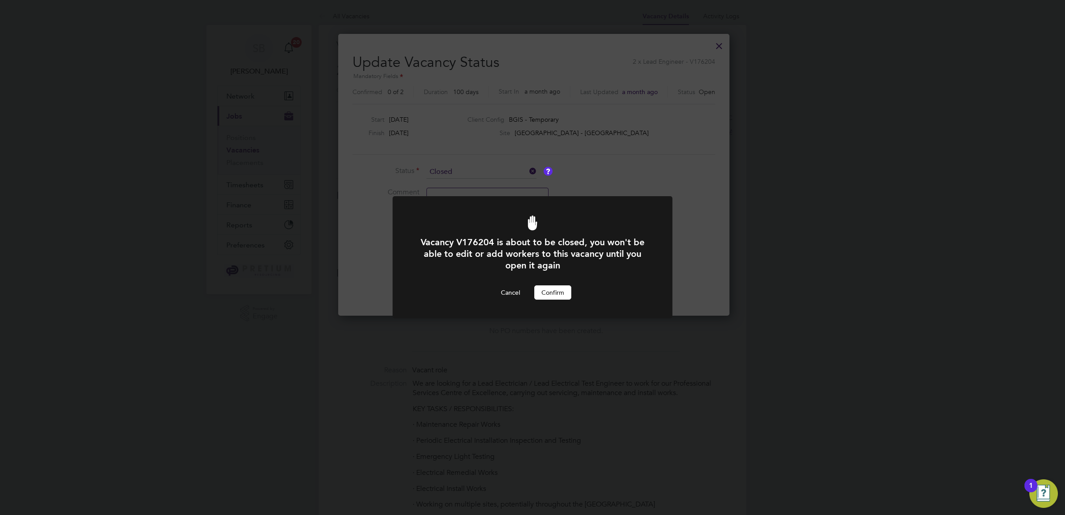
click at [544, 287] on button "Confirm" at bounding box center [552, 292] width 37 height 14
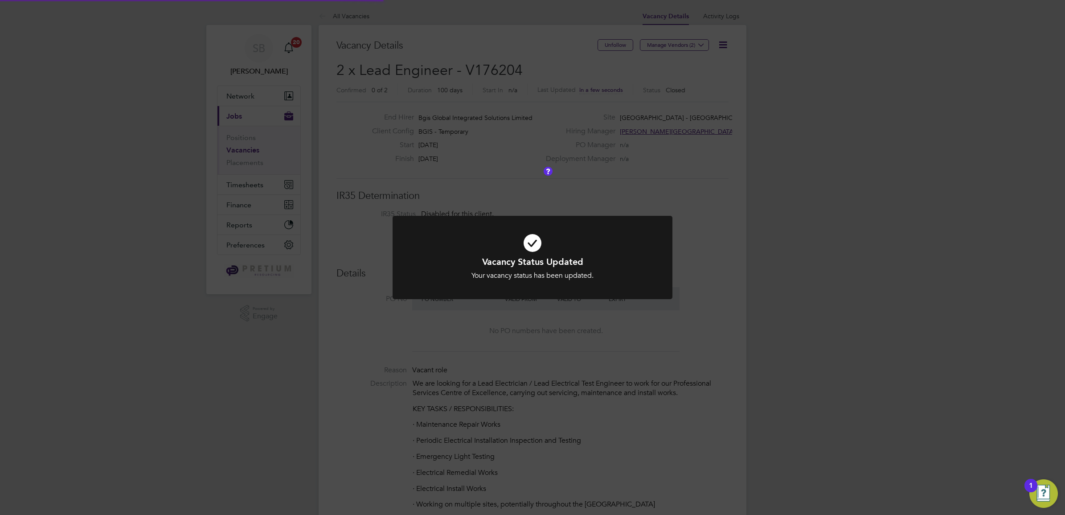
scroll to position [26, 78]
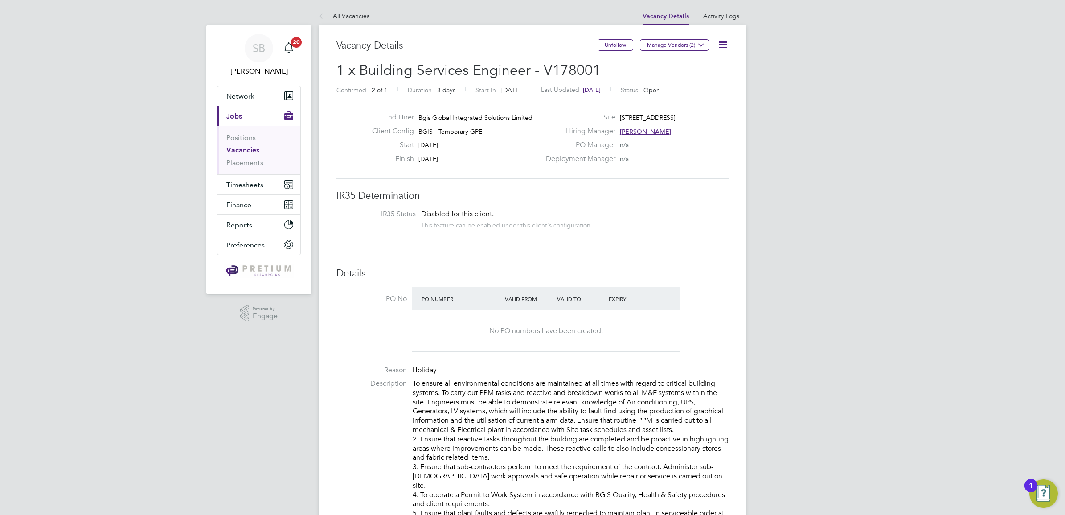
click at [722, 47] on icon at bounding box center [722, 44] width 11 height 11
drag, startPoint x: 698, startPoint y: 83, endPoint x: 667, endPoint y: 92, distance: 32.0
click at [698, 82] on li "Update Status" at bounding box center [701, 78] width 52 height 12
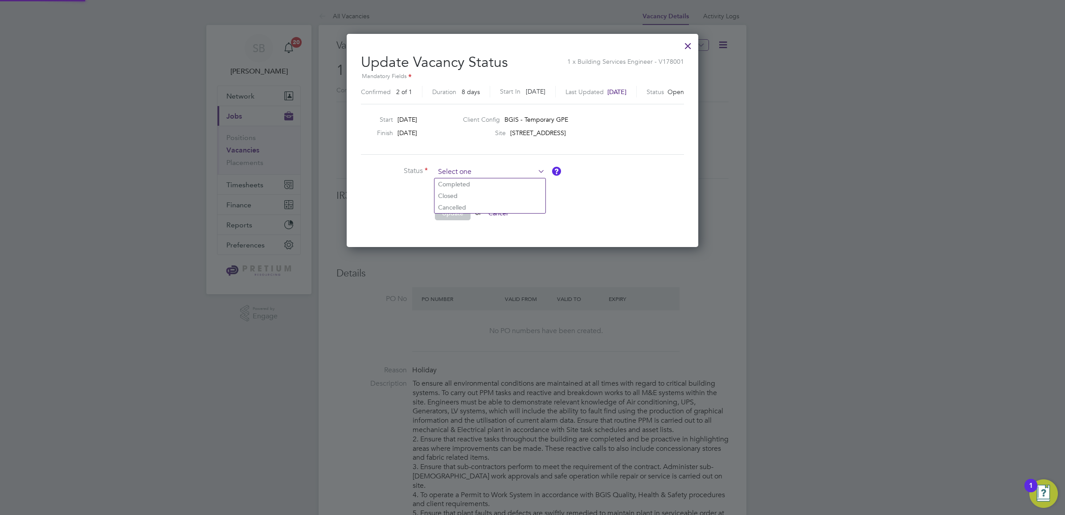
click at [479, 172] on input at bounding box center [490, 171] width 110 height 13
drag, startPoint x: 454, startPoint y: 188, endPoint x: 454, endPoint y: 192, distance: 4.5
click at [453, 188] on li "Completed" at bounding box center [489, 184] width 111 height 12
type input "Completed"
click at [450, 222] on li "Update or Cancel" at bounding box center [494, 217] width 267 height 23
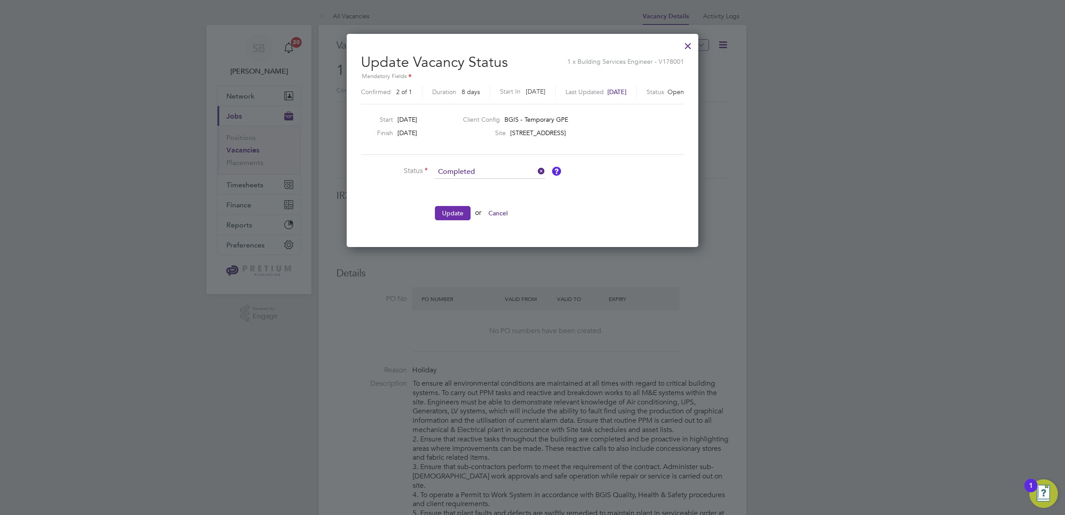
click at [466, 217] on button "Update" at bounding box center [453, 213] width 36 height 14
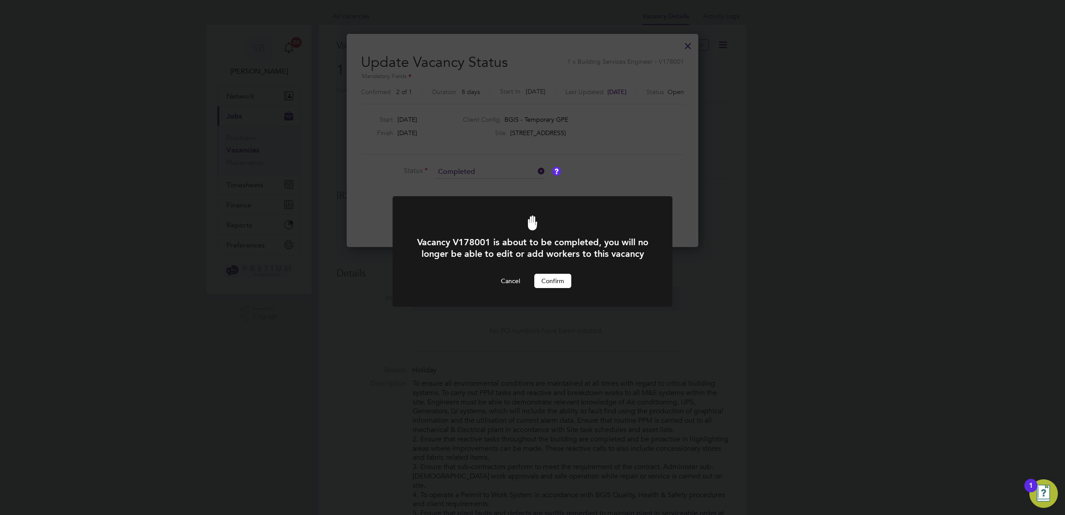
drag, startPoint x: 546, startPoint y: 293, endPoint x: 536, endPoint y: 266, distance: 28.5
click at [547, 288] on button "Confirm" at bounding box center [552, 281] width 37 height 14
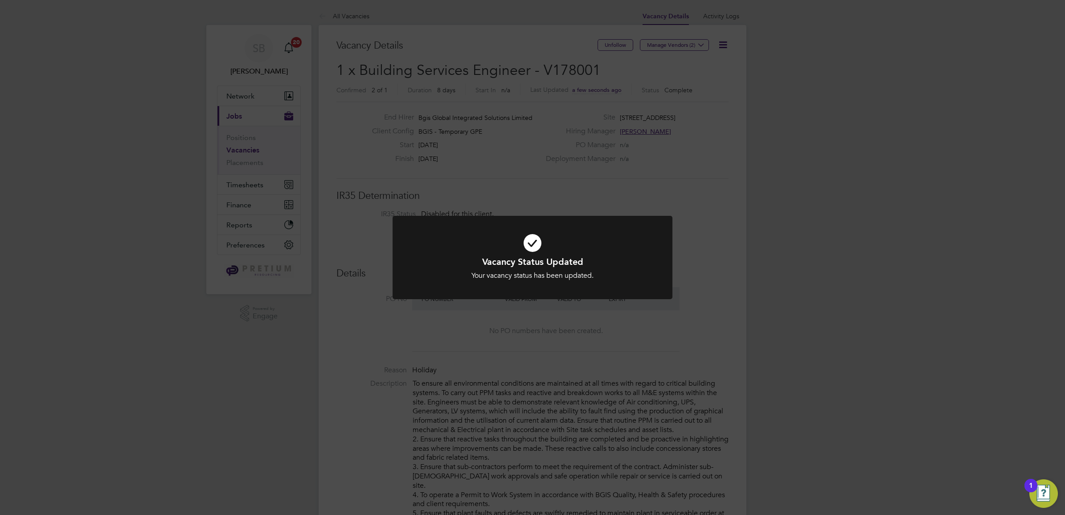
scroll to position [26, 78]
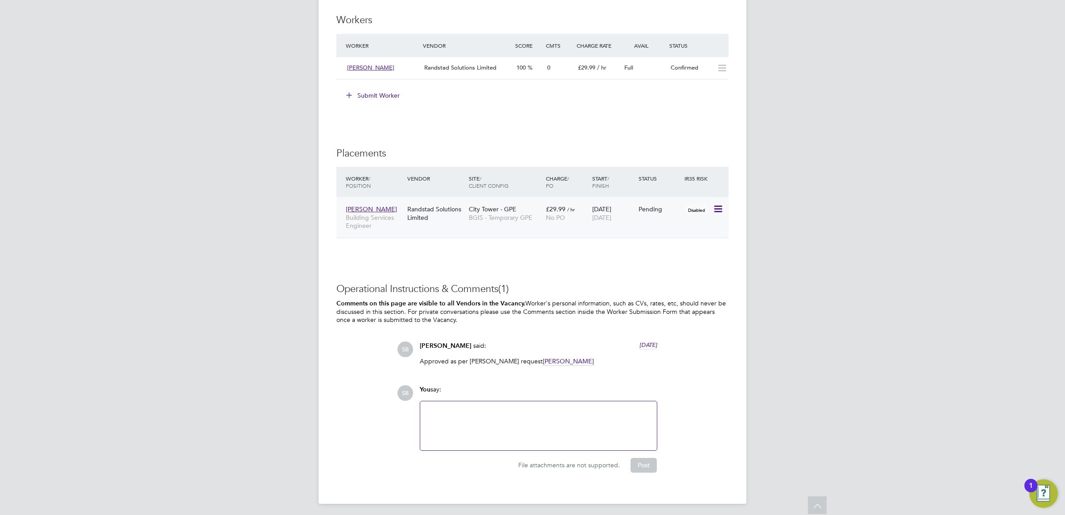
scroll to position [1183, 0]
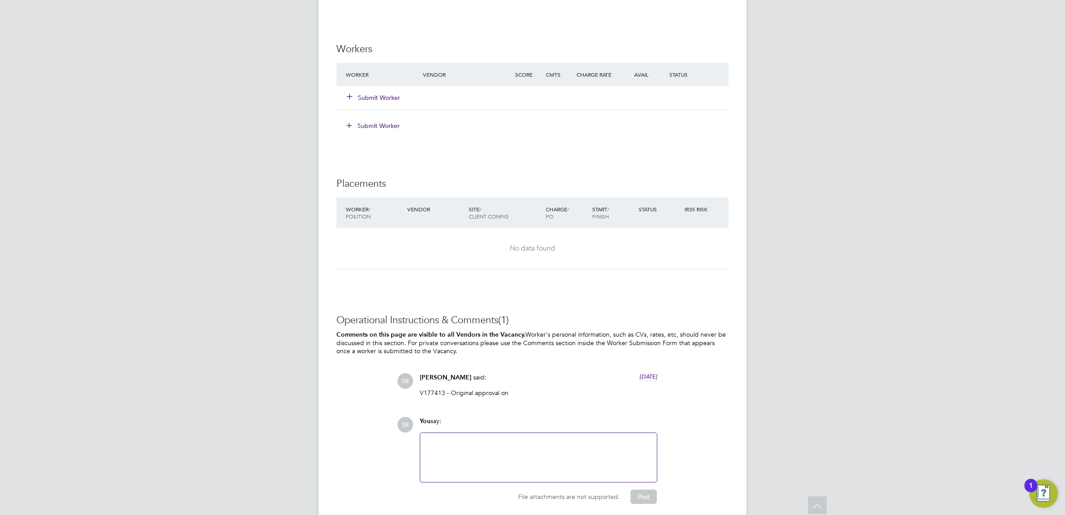
scroll to position [1185, 0]
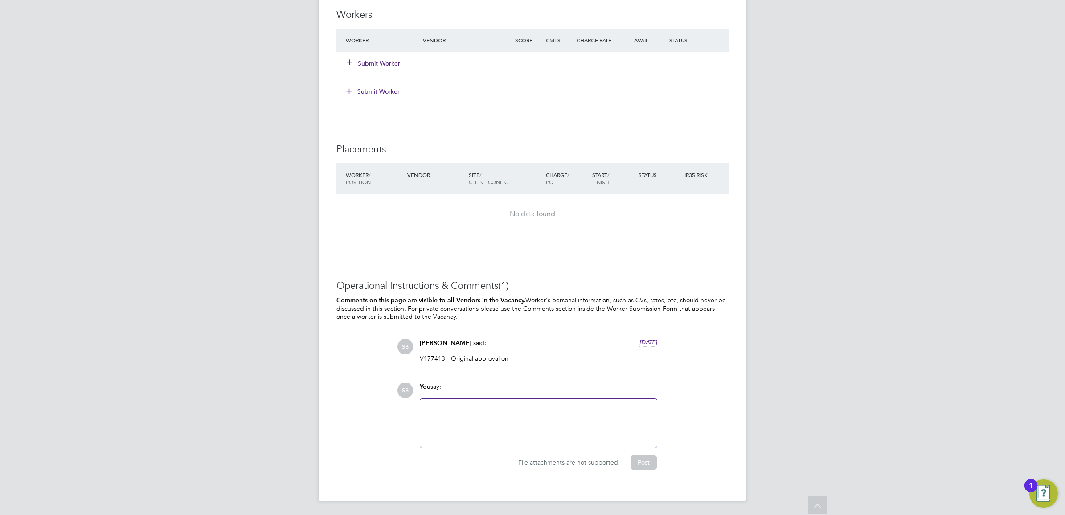
click at [505, 429] on div at bounding box center [539, 423] width 226 height 38
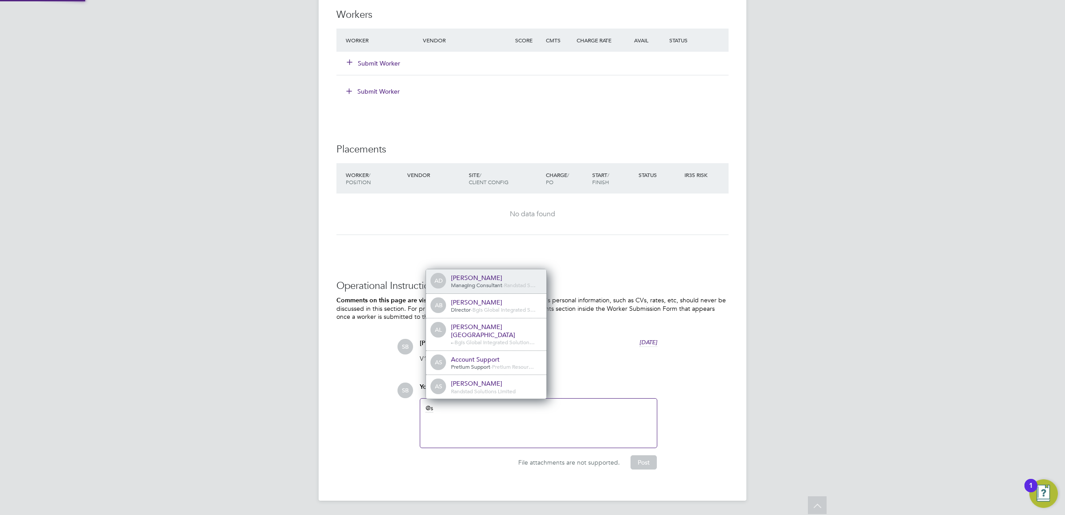
scroll to position [0, 0]
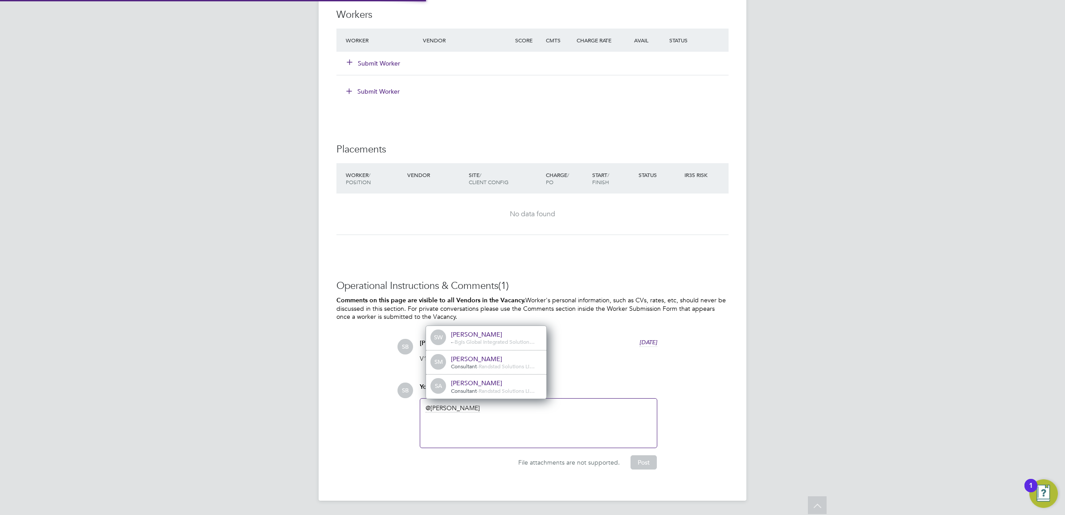
click at [488, 370] on div "SM [PERSON_NAME] Consultant - Randstad Solutions Li…" at bounding box center [486, 362] width 120 height 25
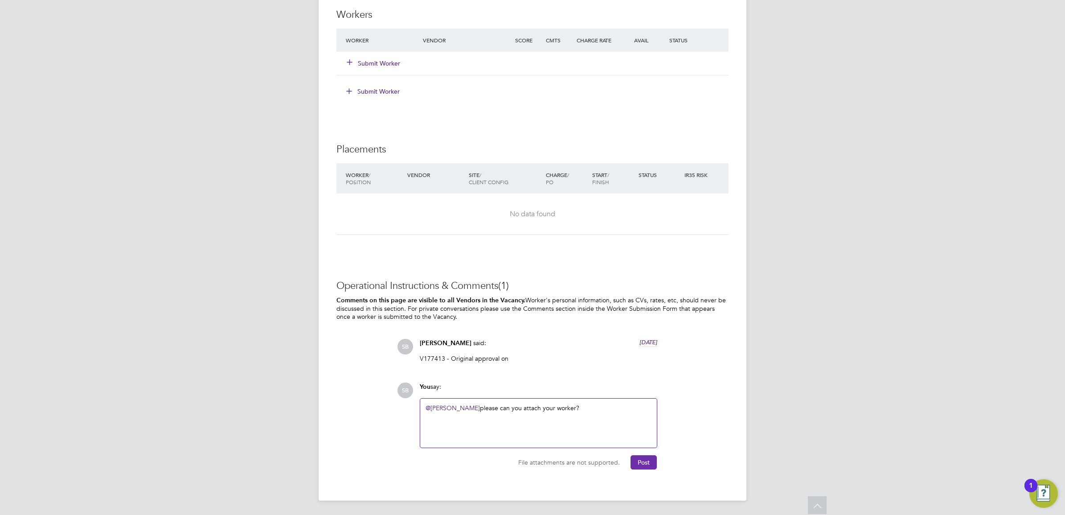
click at [649, 462] on button "Post" at bounding box center [643, 462] width 26 height 14
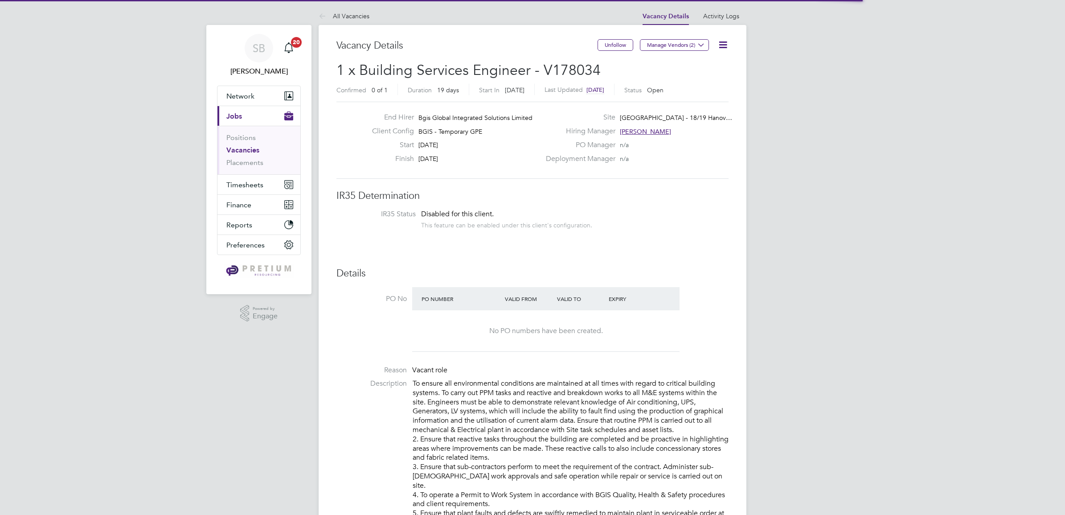
click at [674, 45] on button "Manage Vendors (2)" at bounding box center [674, 45] width 69 height 12
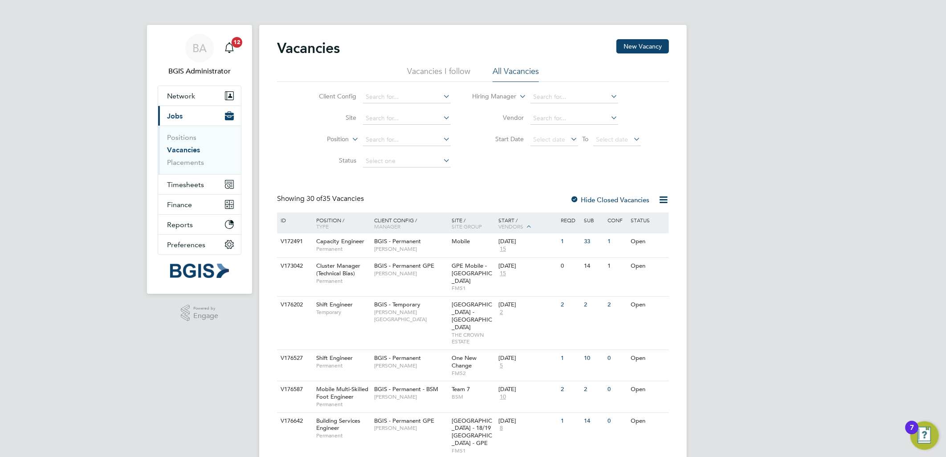
click at [336, 139] on label "Position" at bounding box center [323, 139] width 51 height 9
click at [554, 121] on input at bounding box center [575, 118] width 88 height 12
click at [557, 131] on li "Rand stad Solutions Limited" at bounding box center [574, 131] width 89 height 12
type input "Randstad Solutions Limited"
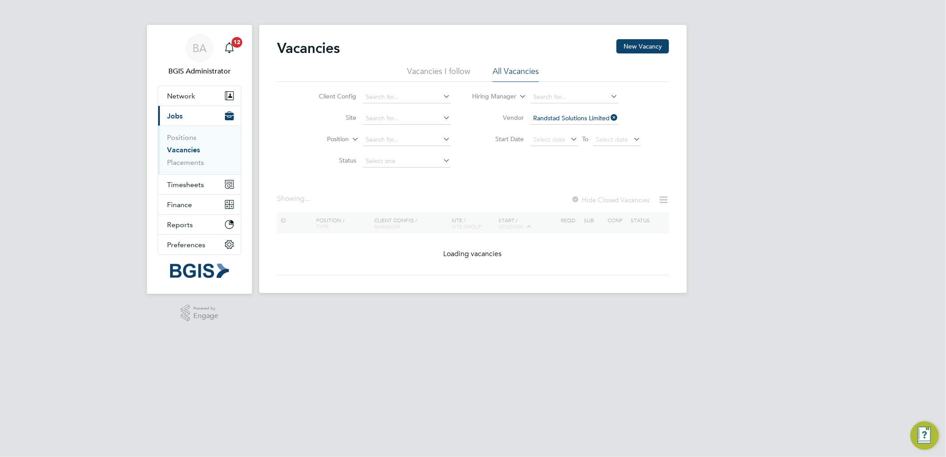
drag, startPoint x: 335, startPoint y: 136, endPoint x: 332, endPoint y: 141, distance: 5.6
click at [334, 136] on label "Position" at bounding box center [323, 139] width 51 height 9
drag, startPoint x: 323, startPoint y: 160, endPoint x: 381, endPoint y: 140, distance: 61.9
click at [327, 159] on li "Type" at bounding box center [321, 162] width 55 height 12
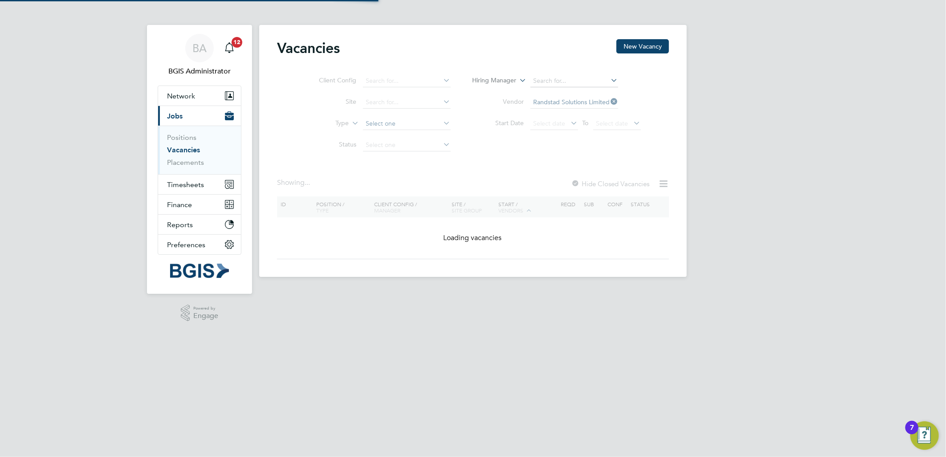
click at [385, 130] on input at bounding box center [407, 124] width 88 height 12
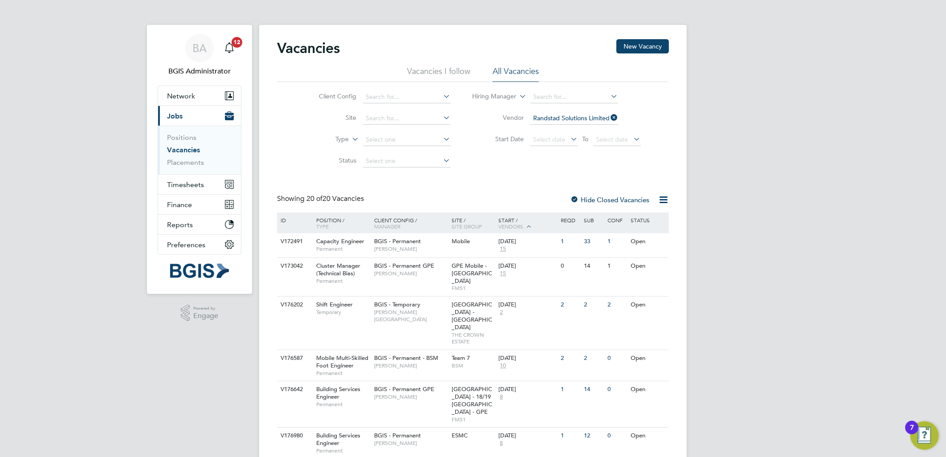
click at [386, 153] on li "Temporary" at bounding box center [406, 152] width 89 height 12
type input "Temporary"
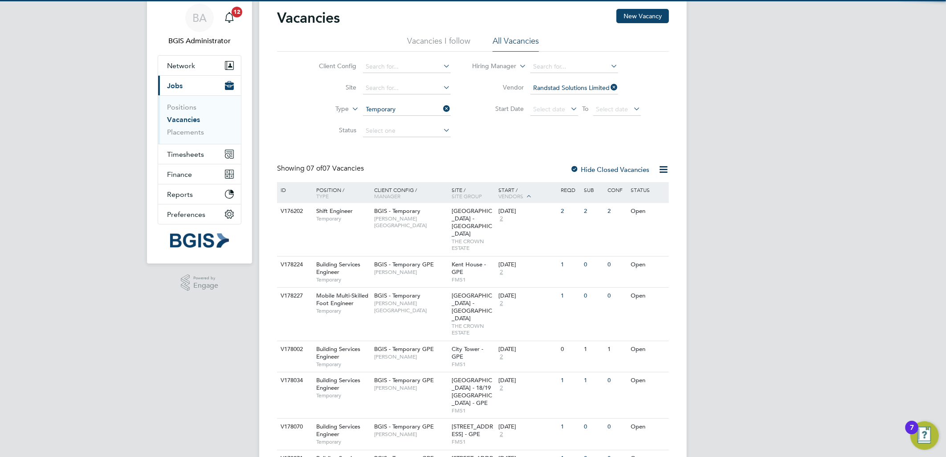
scroll to position [57, 0]
